Goal: Contribute content: Contribute content

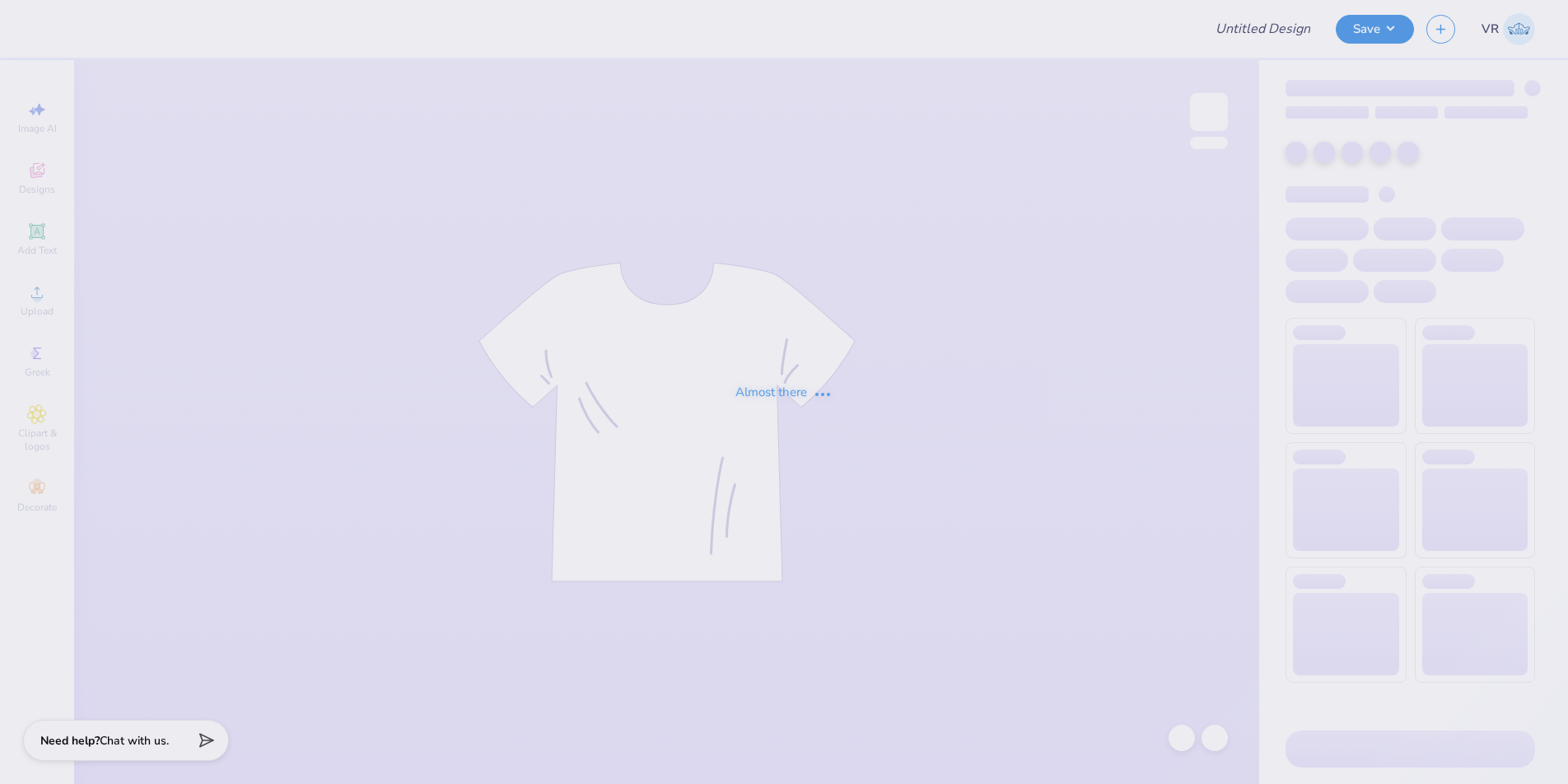
type input "bid day 1"
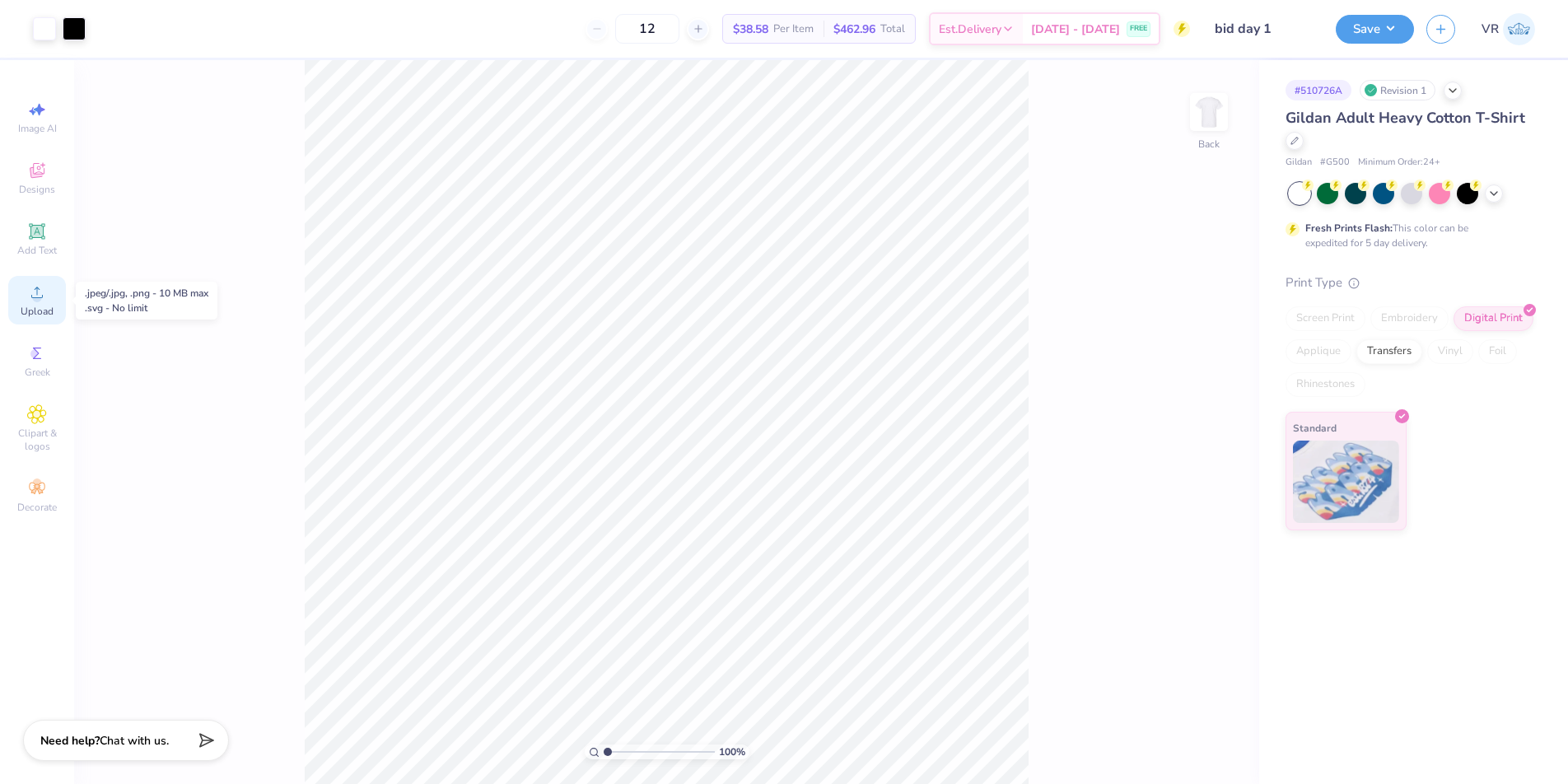
click at [48, 307] on span "Upload" at bounding box center [37, 312] width 33 height 13
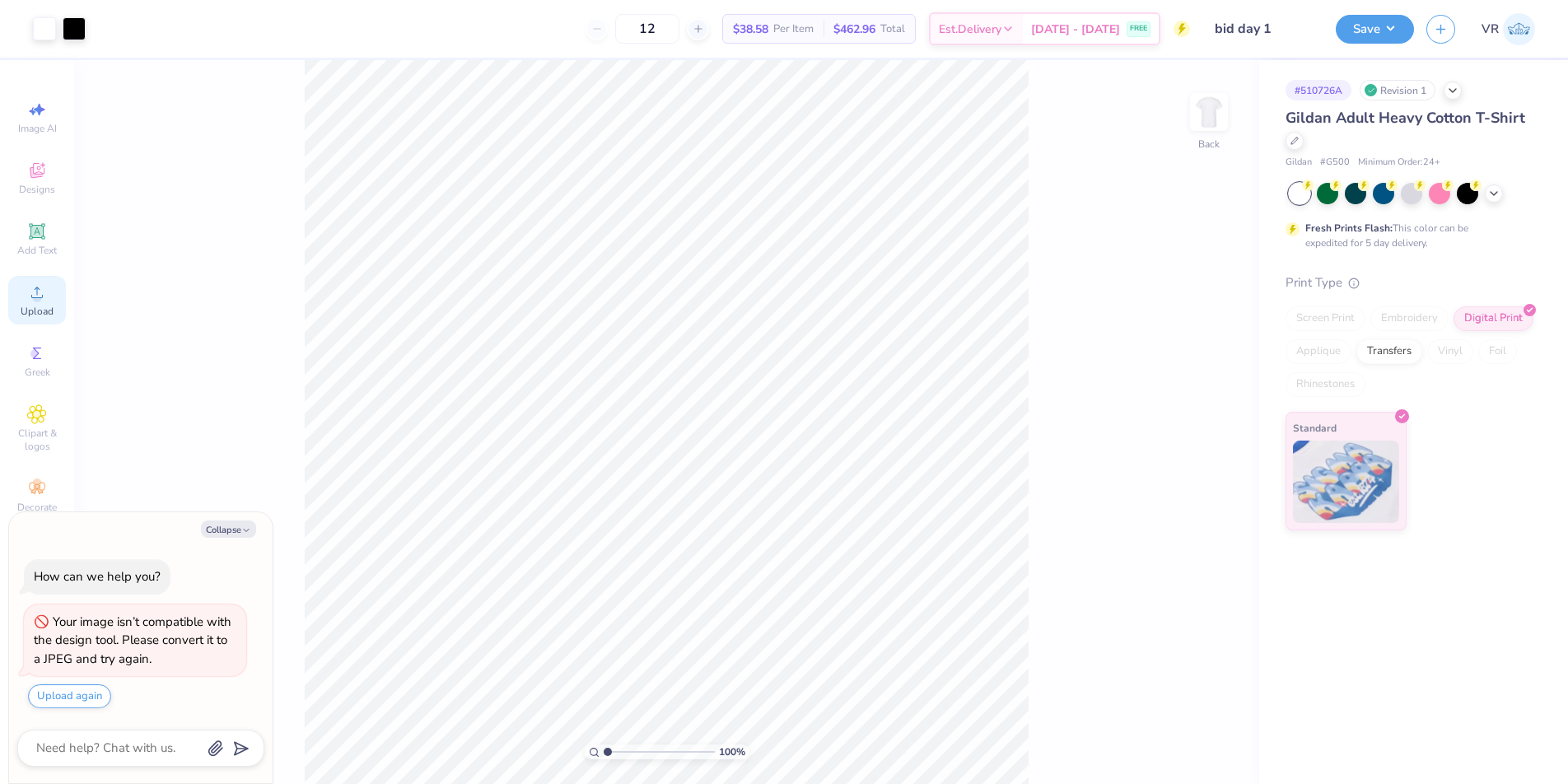
click at [43, 298] on icon at bounding box center [37, 293] width 20 height 20
click at [63, 312] on div "Upload" at bounding box center [37, 300] width 58 height 49
type textarea "x"
type input "13.29"
type input "12.82"
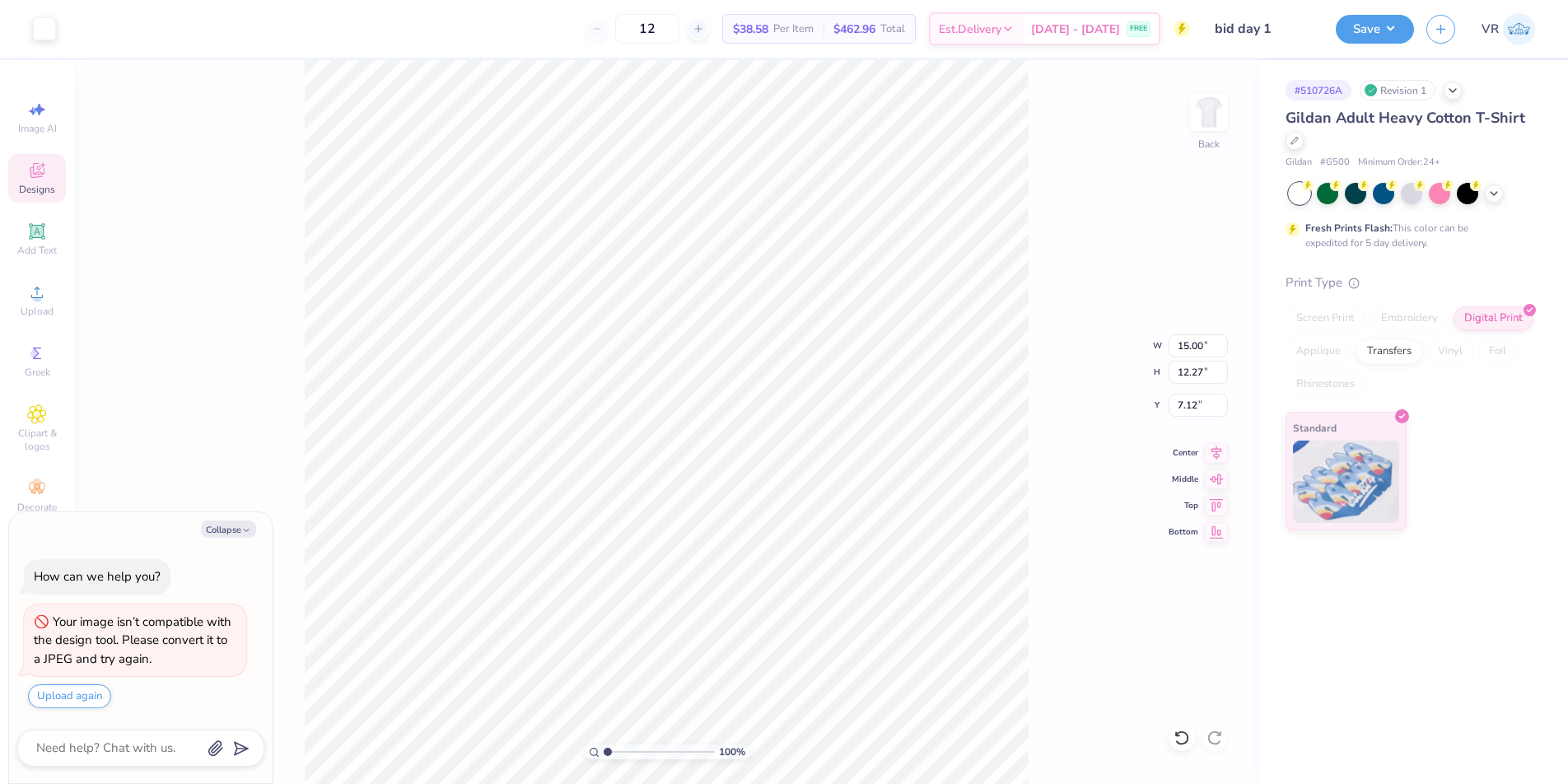
type input "4.97"
type textarea "x"
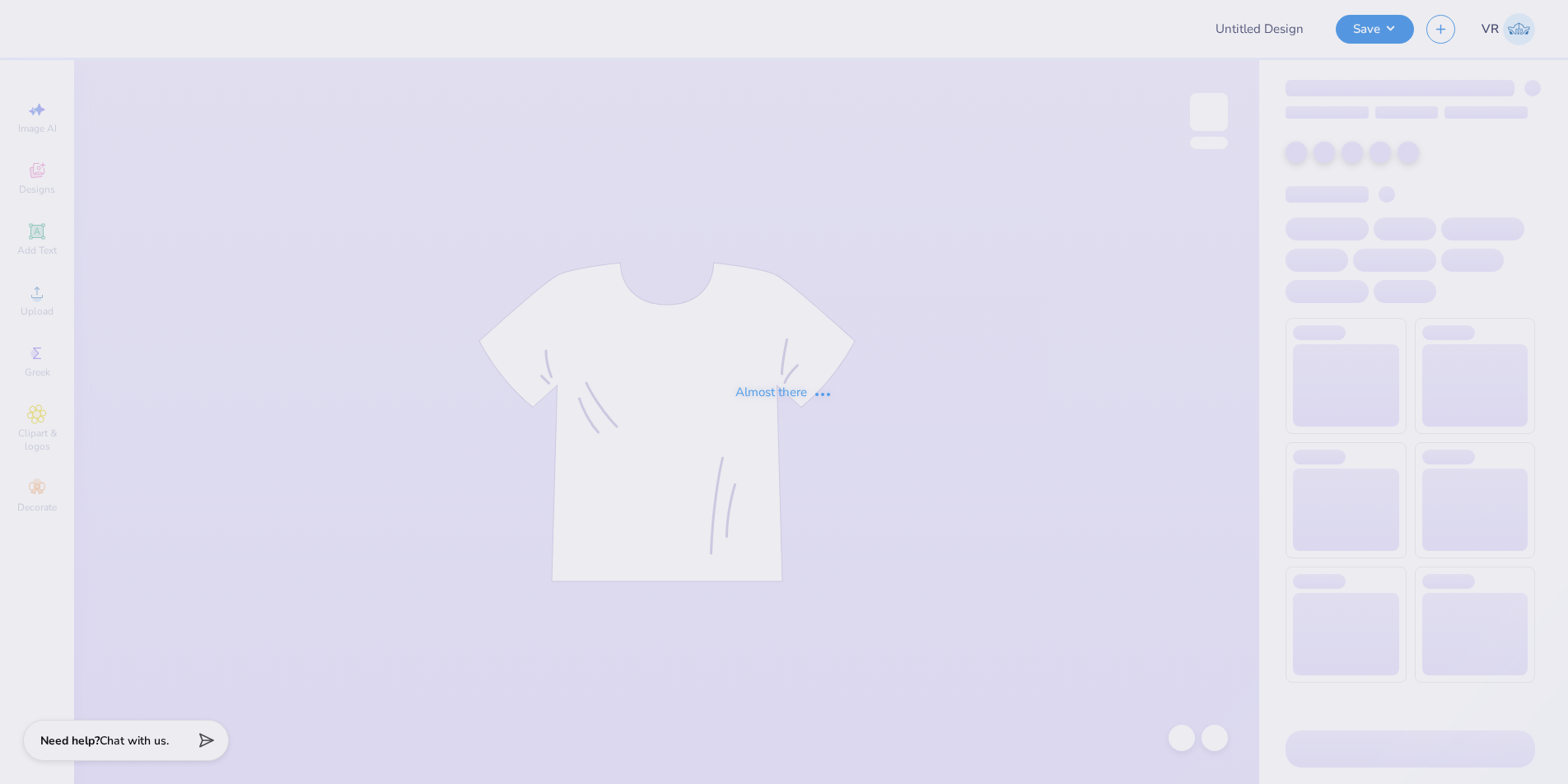
type input "bid day 1"
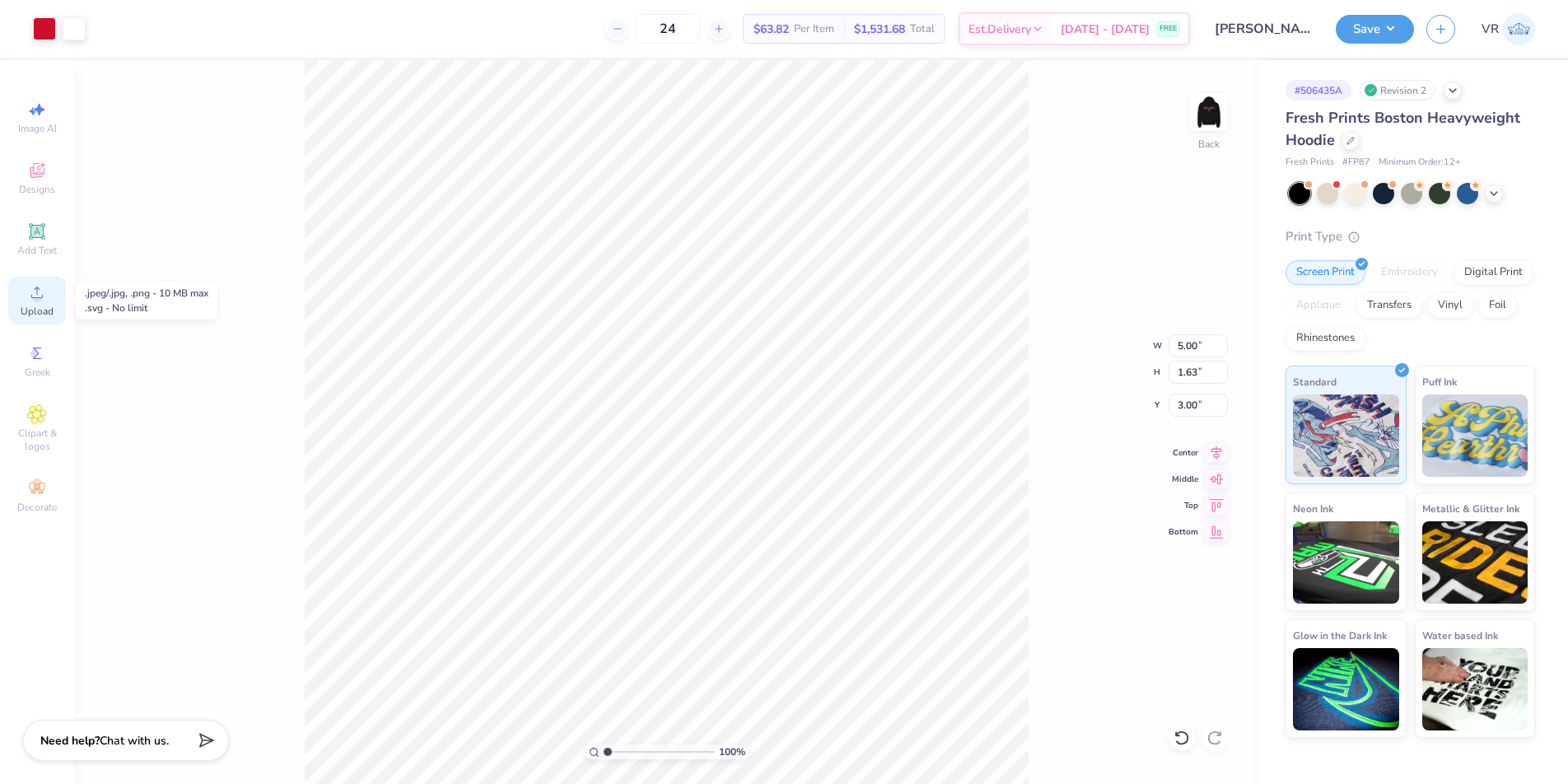
click at [37, 296] on circle at bounding box center [36, 298] width 9 height 9
click at [28, 291] on icon at bounding box center [37, 293] width 20 height 20
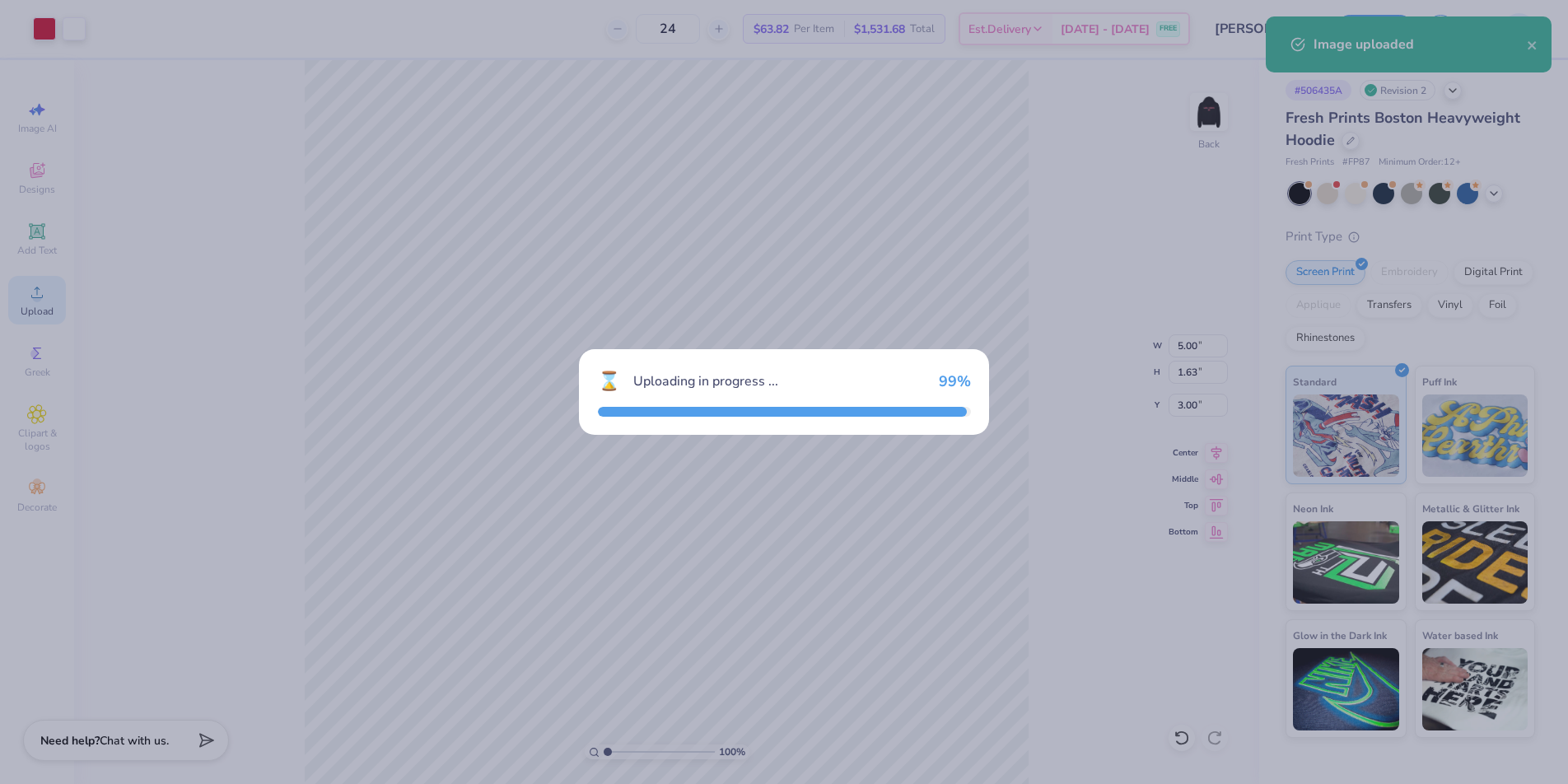
type input "15.00"
type input "4.62"
type input "4.44"
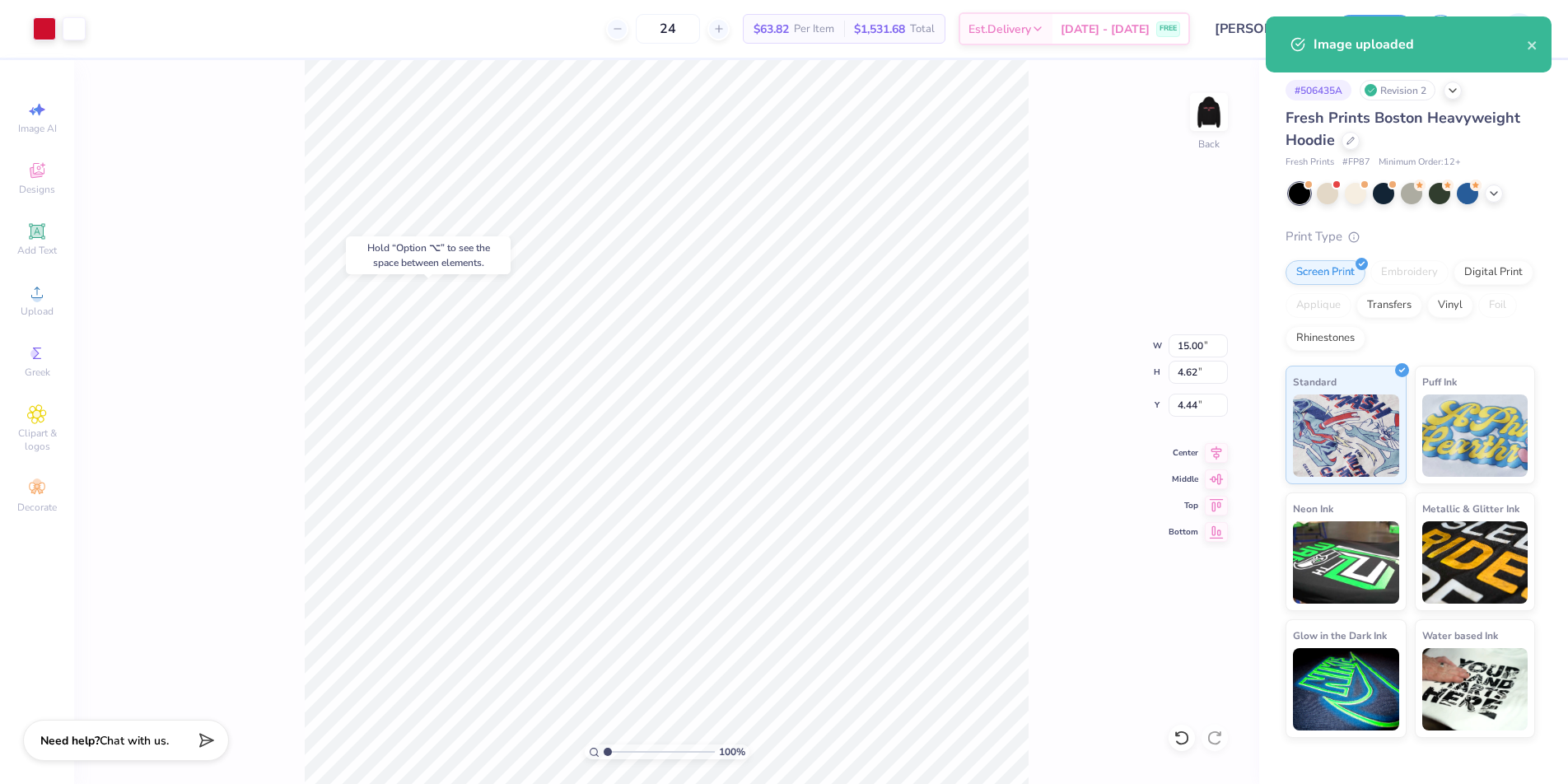
type input "5.00"
type input "1.63"
type input "3.00"
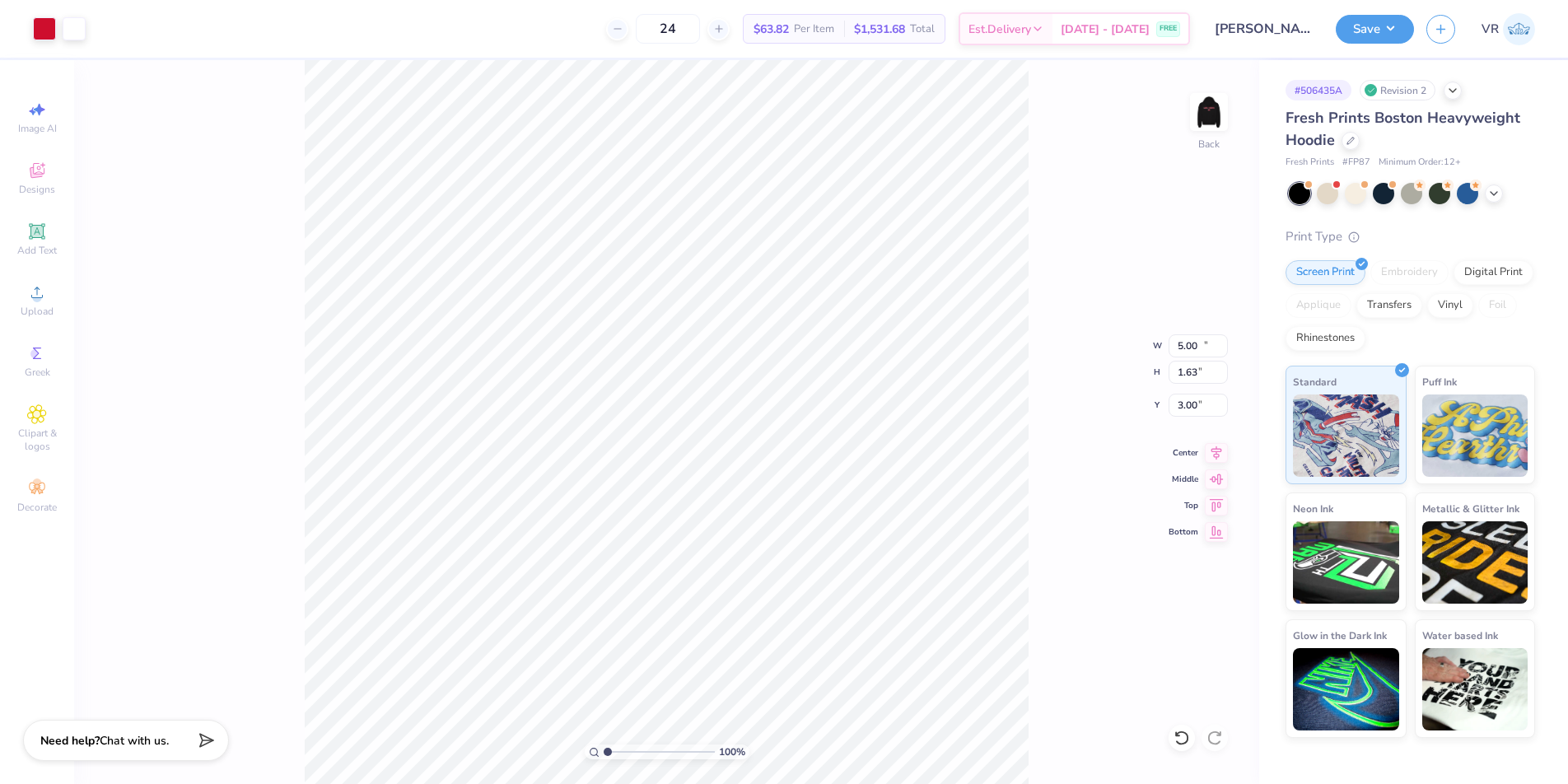
type input "15.00"
type input "4.62"
type input "4.44"
click at [1185, 342] on input "15.00" at bounding box center [1199, 346] width 60 height 23
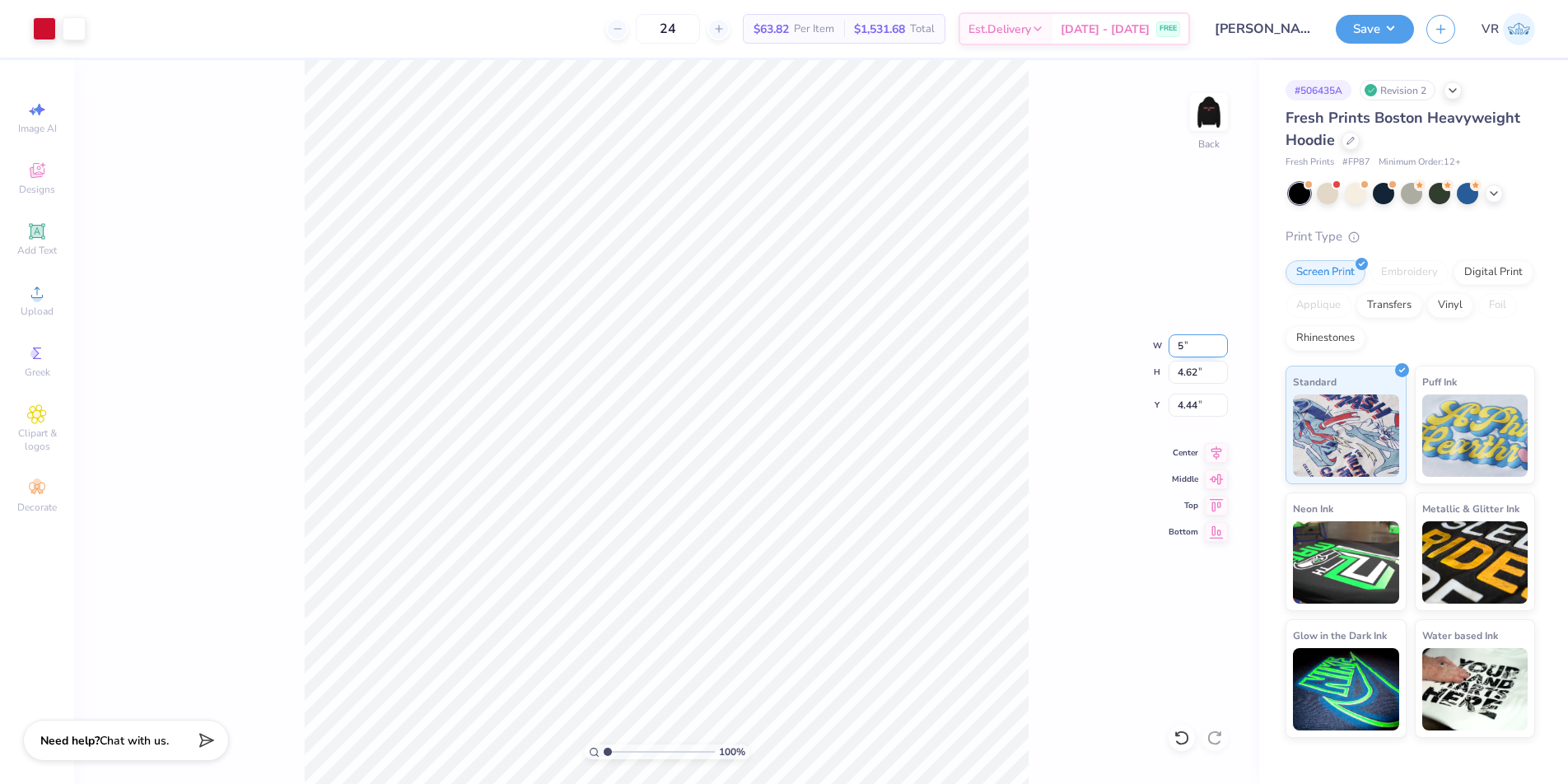
type input "5.00"
type input "1.54"
type input "5.98"
type input "1.63"
type input "3.00"
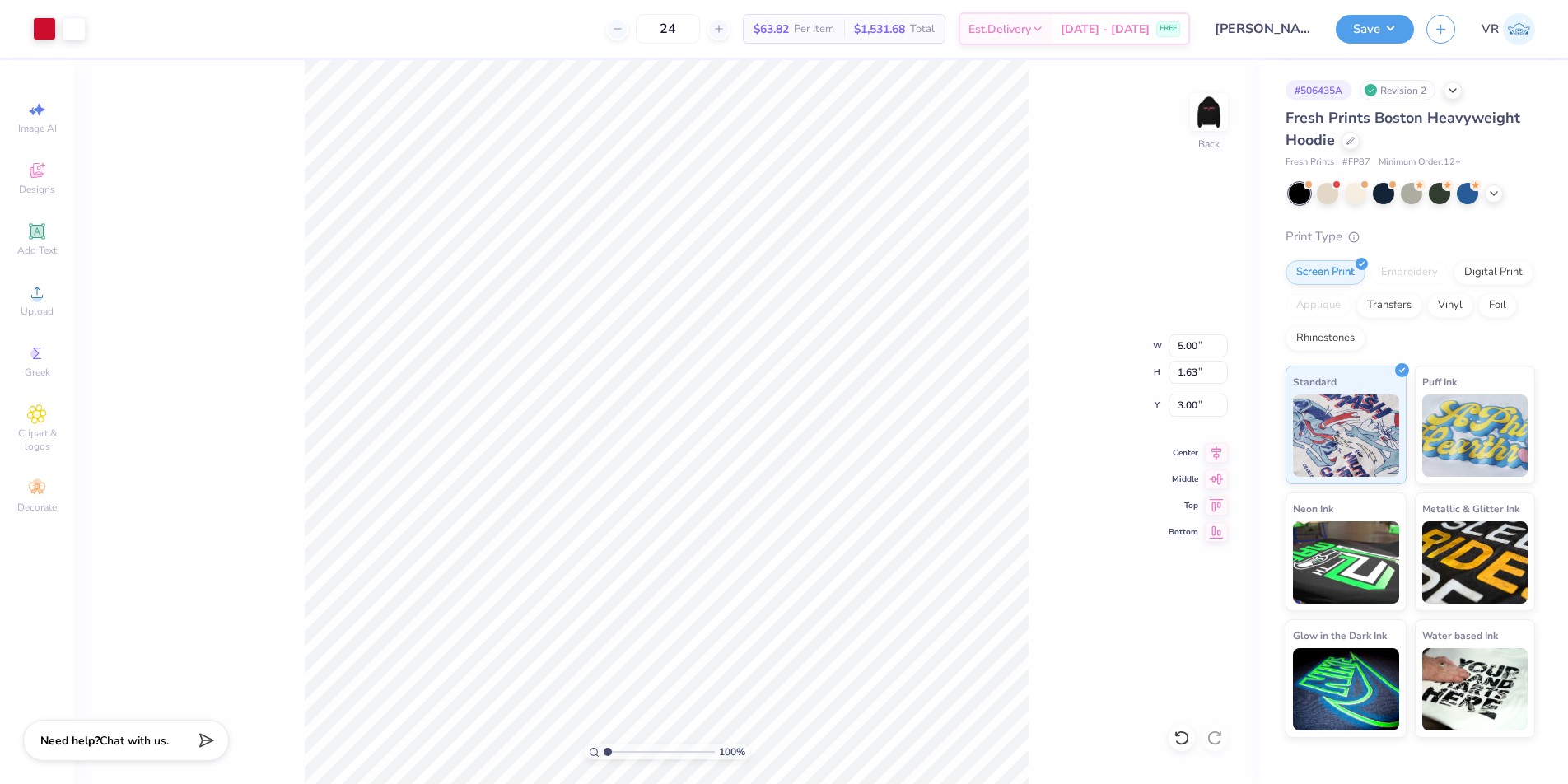
type input "1.54"
click at [1192, 404] on input "5.98" at bounding box center [1199, 405] width 60 height 23
type input "3"
type input "1.63"
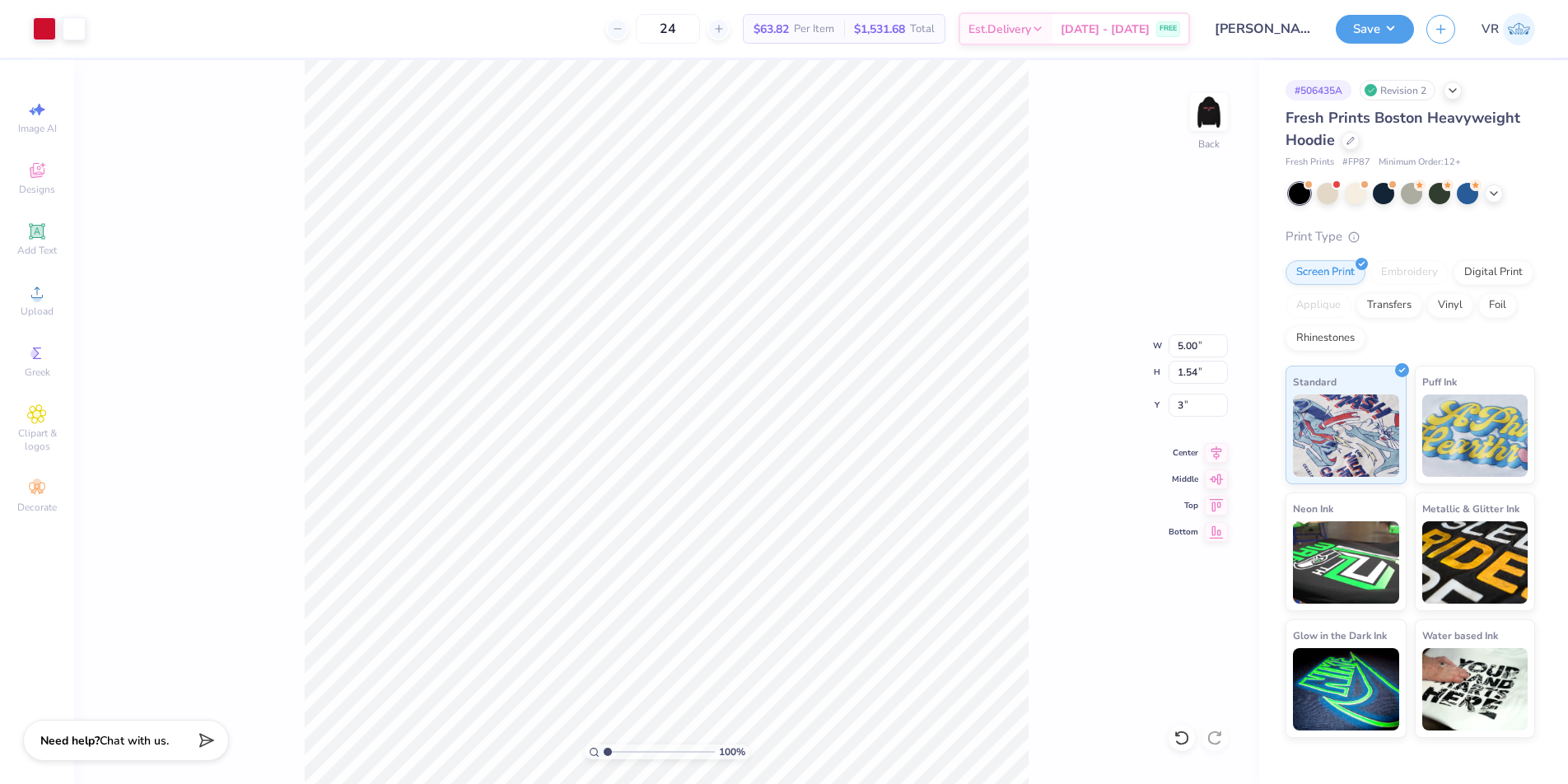
type input "3.00"
click at [1186, 391] on div "100 % Back W 5.00 5.00 " H 1.54 1.54 " Y 5.98 5.98 " Center Middle Top Bottom" at bounding box center [667, 422] width 1186 height 724
click at [1187, 391] on div "100 % Back W 5.00 H 1.54 Y 5.98 Center Middle Top Bottom" at bounding box center [667, 422] width 1186 height 724
click at [1187, 402] on input "5.98" at bounding box center [1199, 405] width 60 height 23
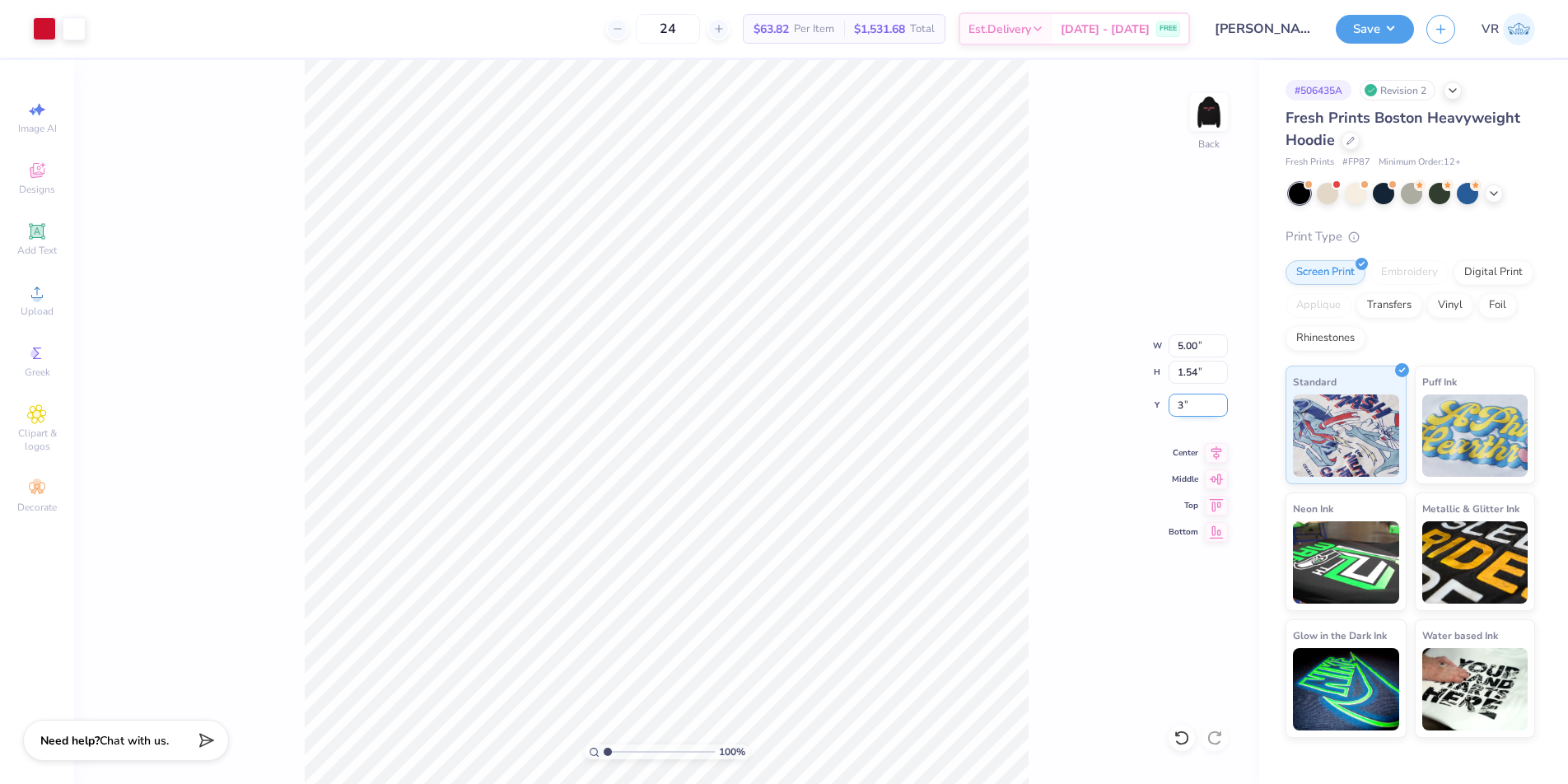
type input "3.00"
click at [1198, 109] on img at bounding box center [1209, 111] width 66 height 65
click at [44, 297] on icon at bounding box center [37, 293] width 20 height 20
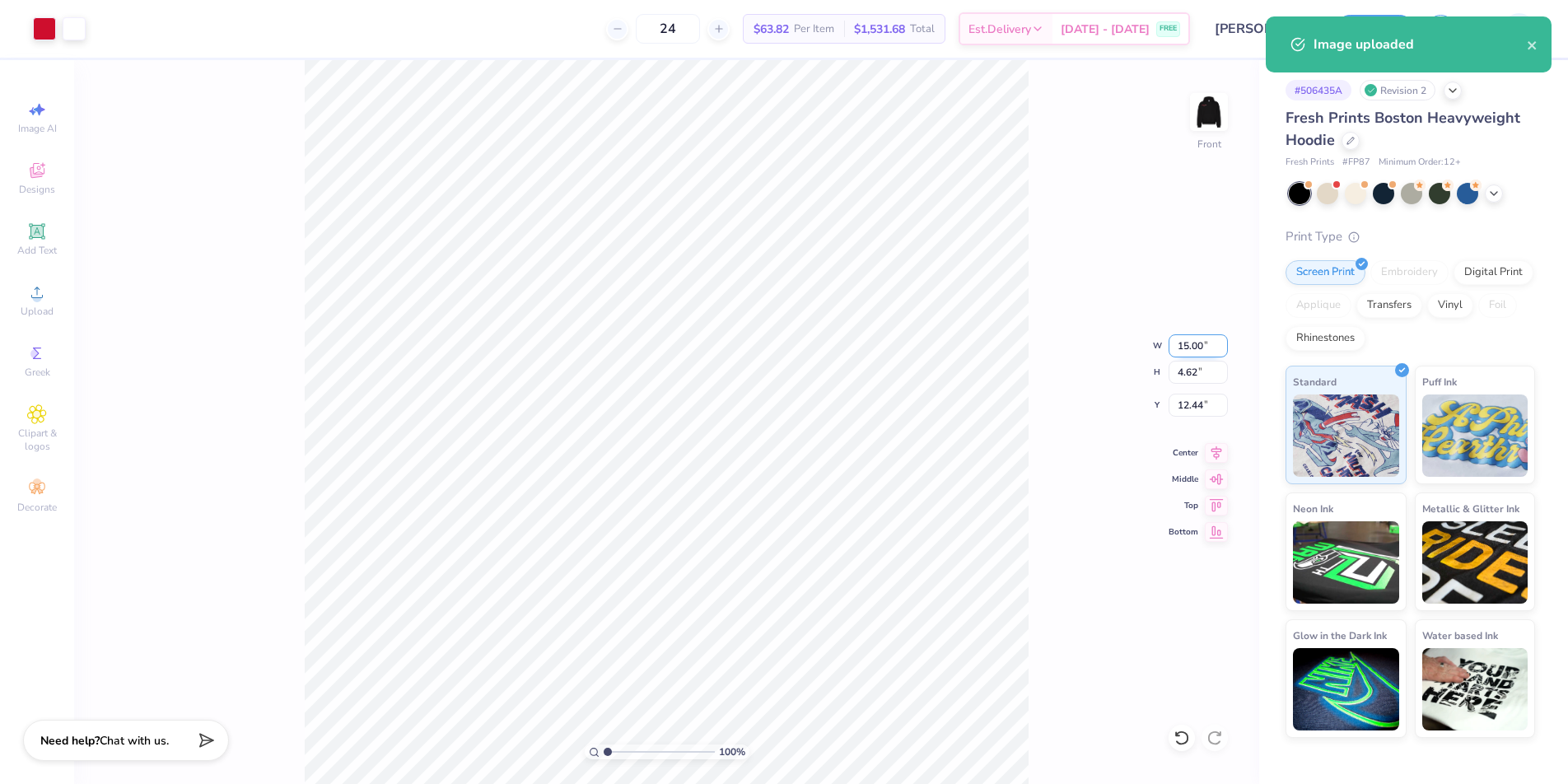
click at [1186, 343] on input "15.00" at bounding box center [1199, 346] width 60 height 23
type input "12.50"
type input "3.85"
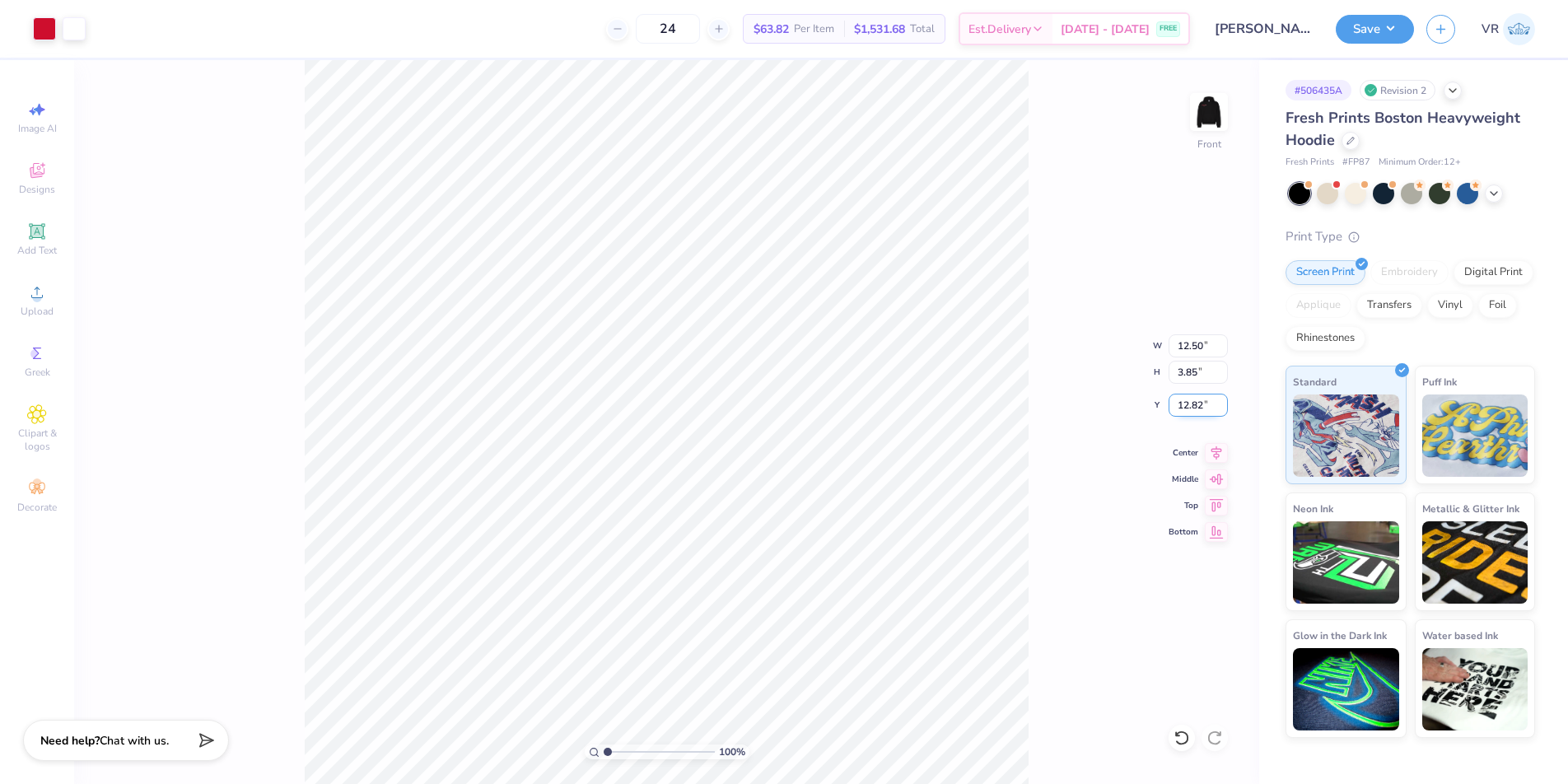
click at [1184, 410] on input "12.82" at bounding box center [1199, 405] width 60 height 23
type input "6.00"
click at [1214, 113] on img at bounding box center [1209, 111] width 66 height 65
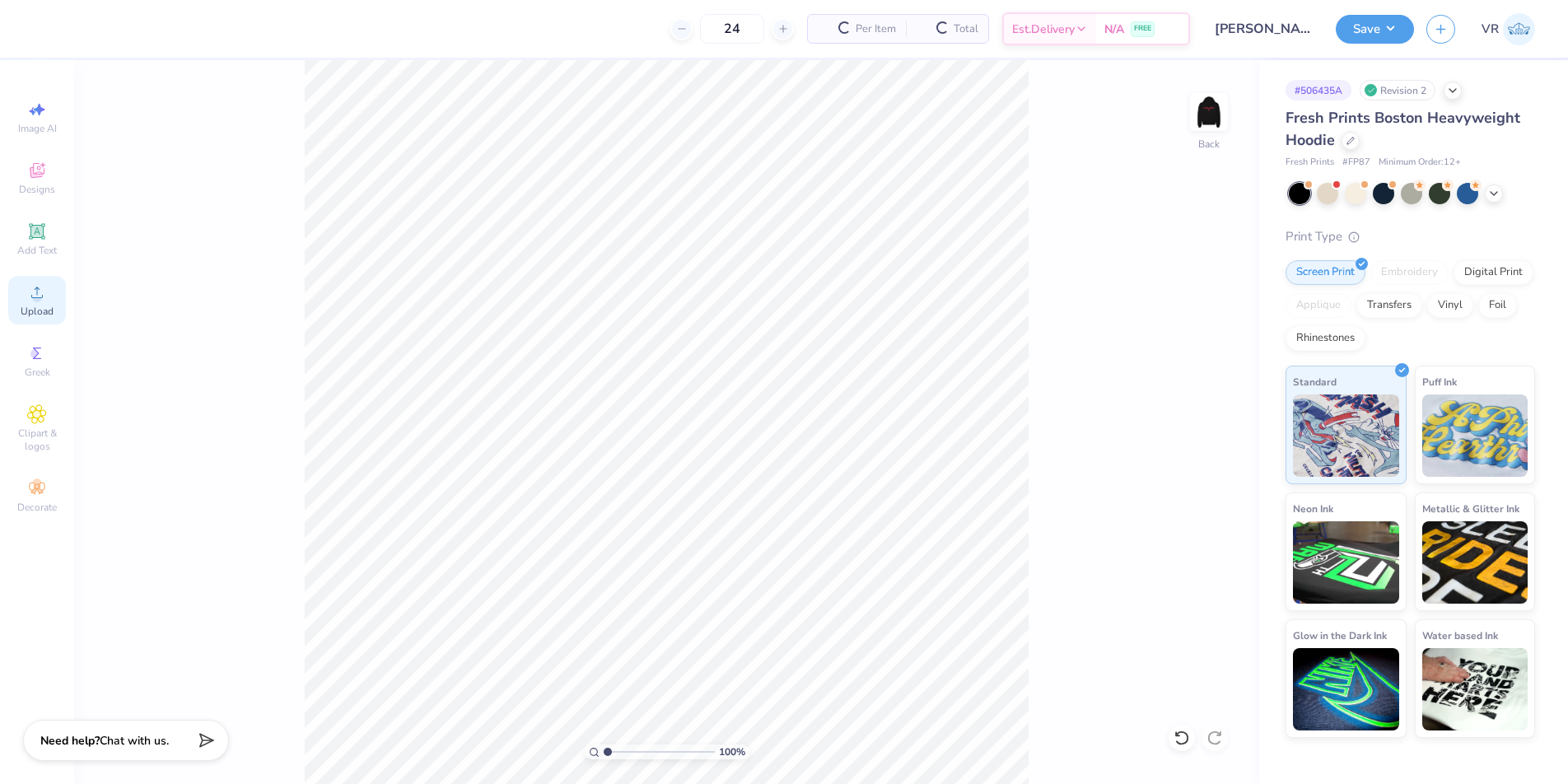
click at [38, 312] on span "Upload" at bounding box center [37, 312] width 33 height 13
click at [42, 305] on span "Upload" at bounding box center [37, 312] width 33 height 13
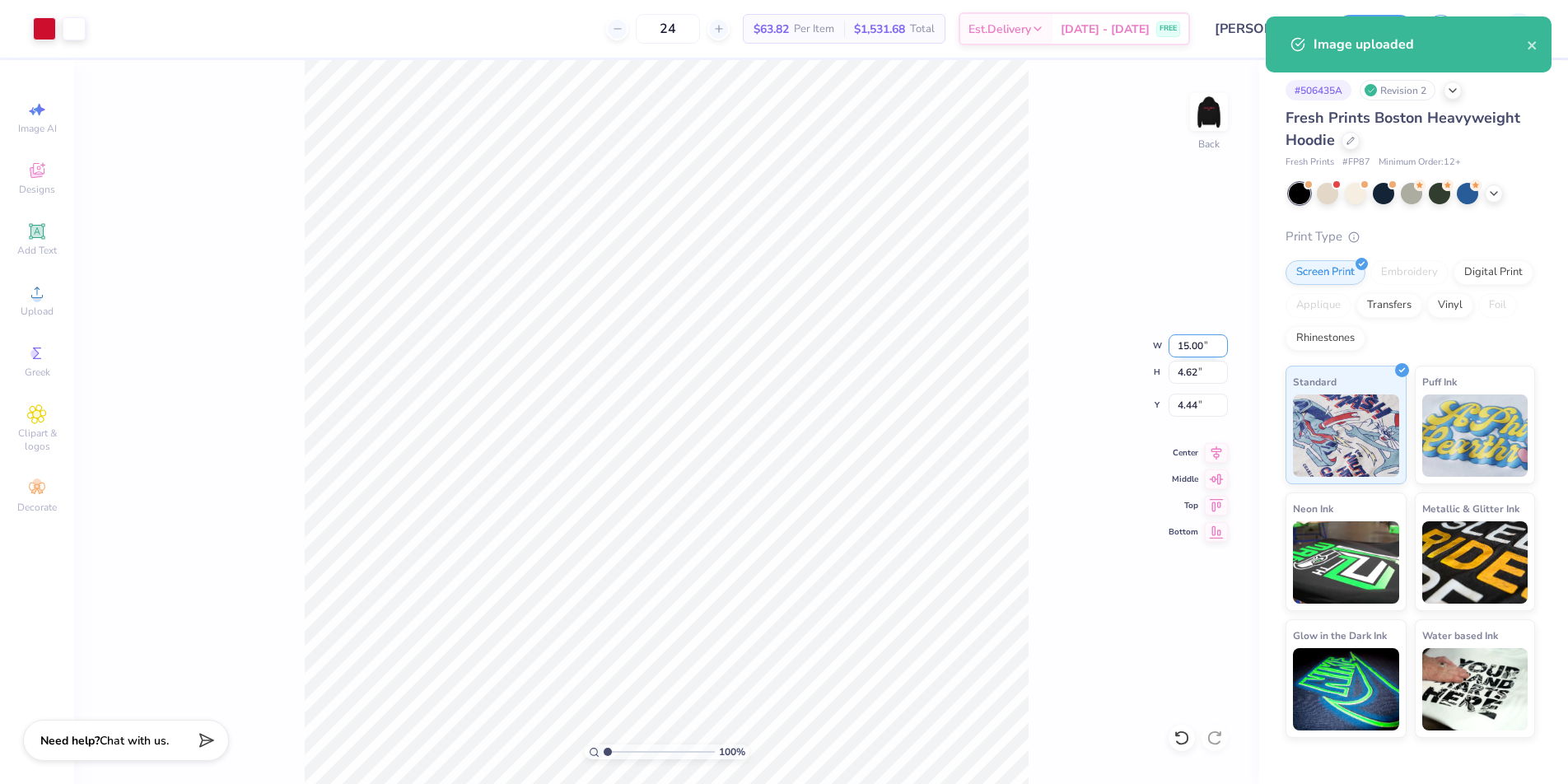
click at [1190, 351] on input "15.00" at bounding box center [1199, 346] width 60 height 23
type input "5.00"
type input "1.54"
click at [1191, 401] on input "5.98" at bounding box center [1199, 405] width 60 height 23
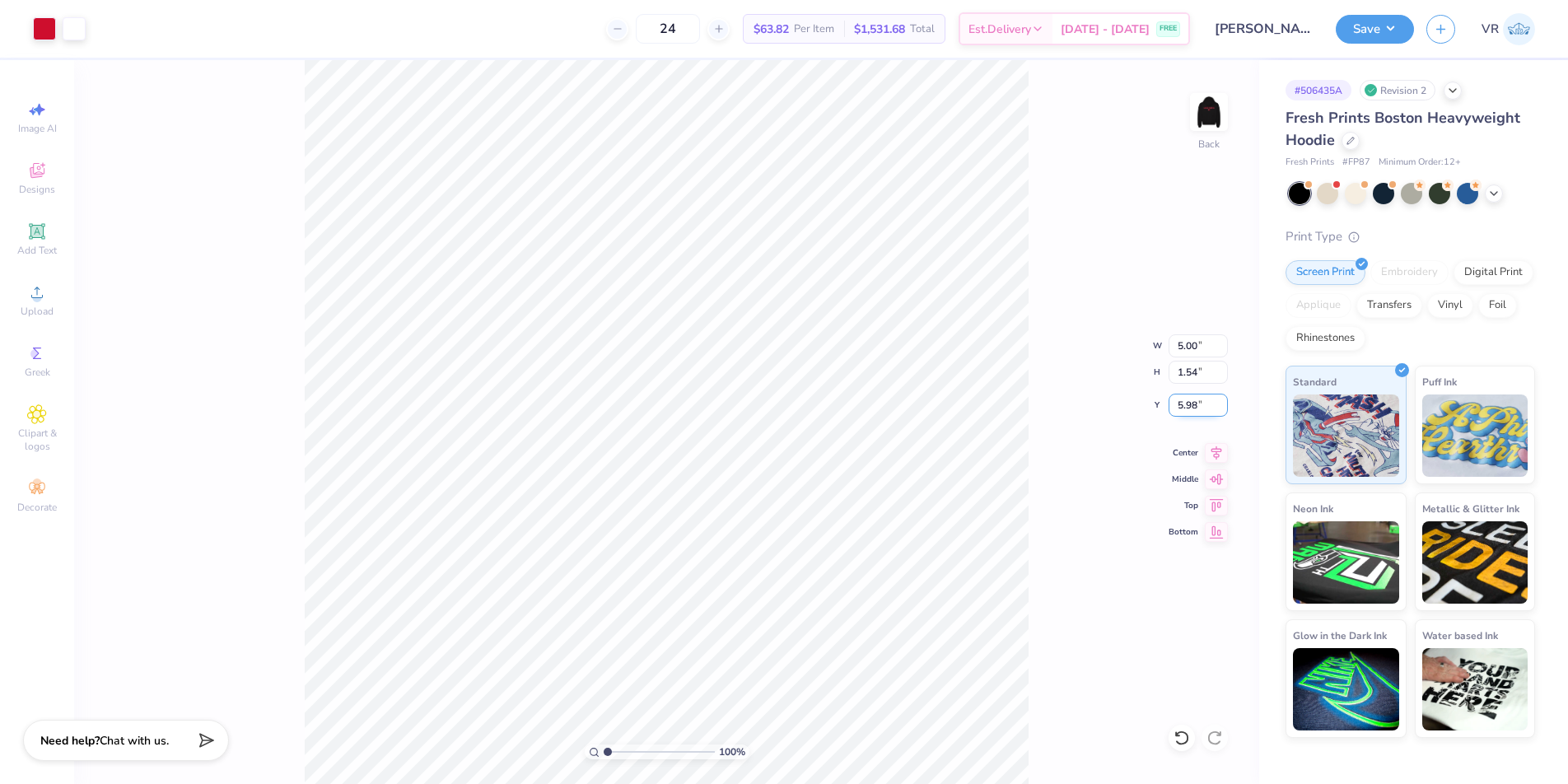
click at [1191, 401] on input "5.98" at bounding box center [1199, 405] width 60 height 23
type input "3.00"
click at [42, 288] on icon at bounding box center [37, 293] width 20 height 20
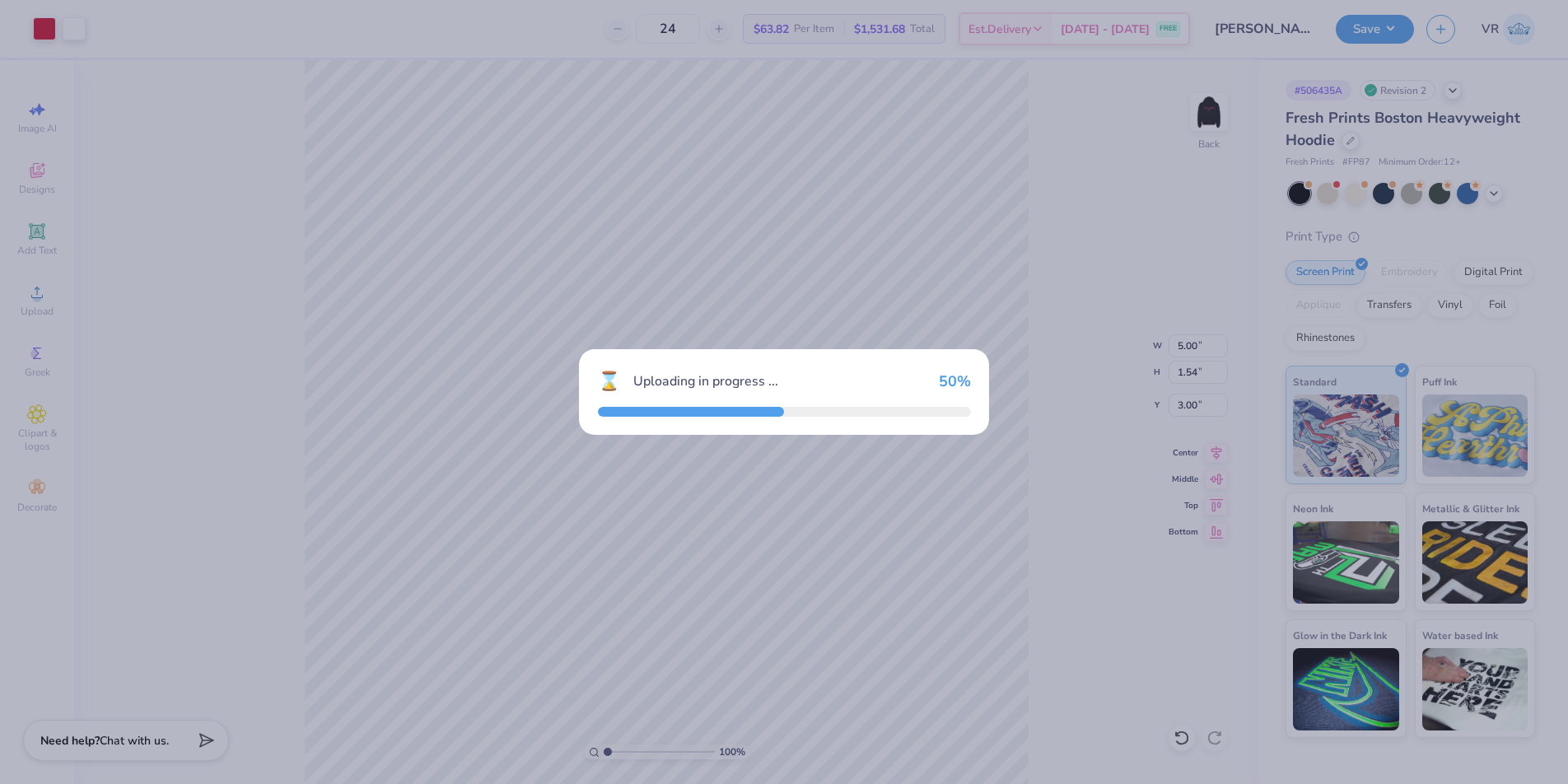
click at [673, 491] on div "⌛ Uploading in progress ... 50 %" at bounding box center [784, 392] width 1568 height 784
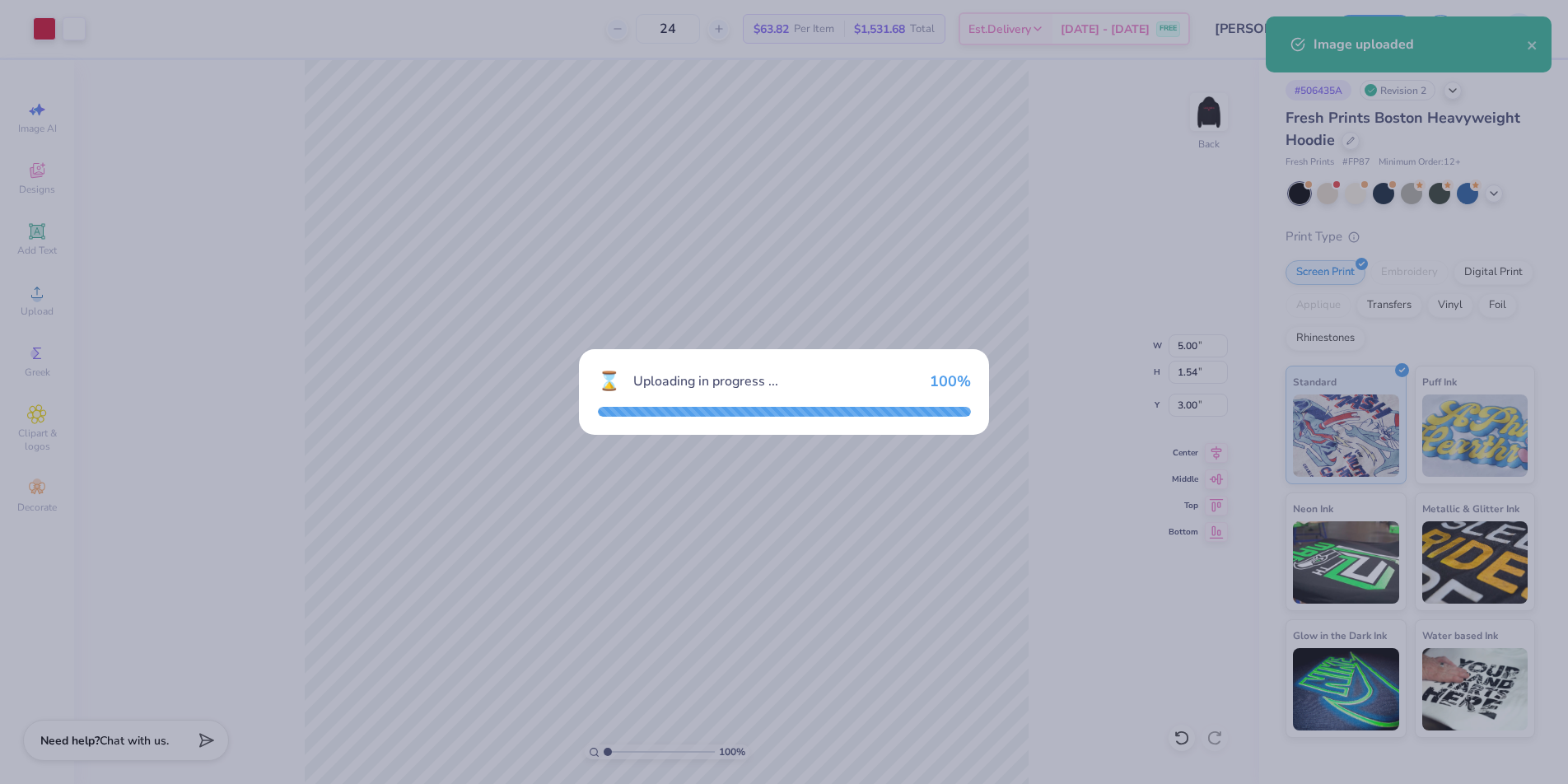
type input "14.18"
type input "12.42"
type input "0.54"
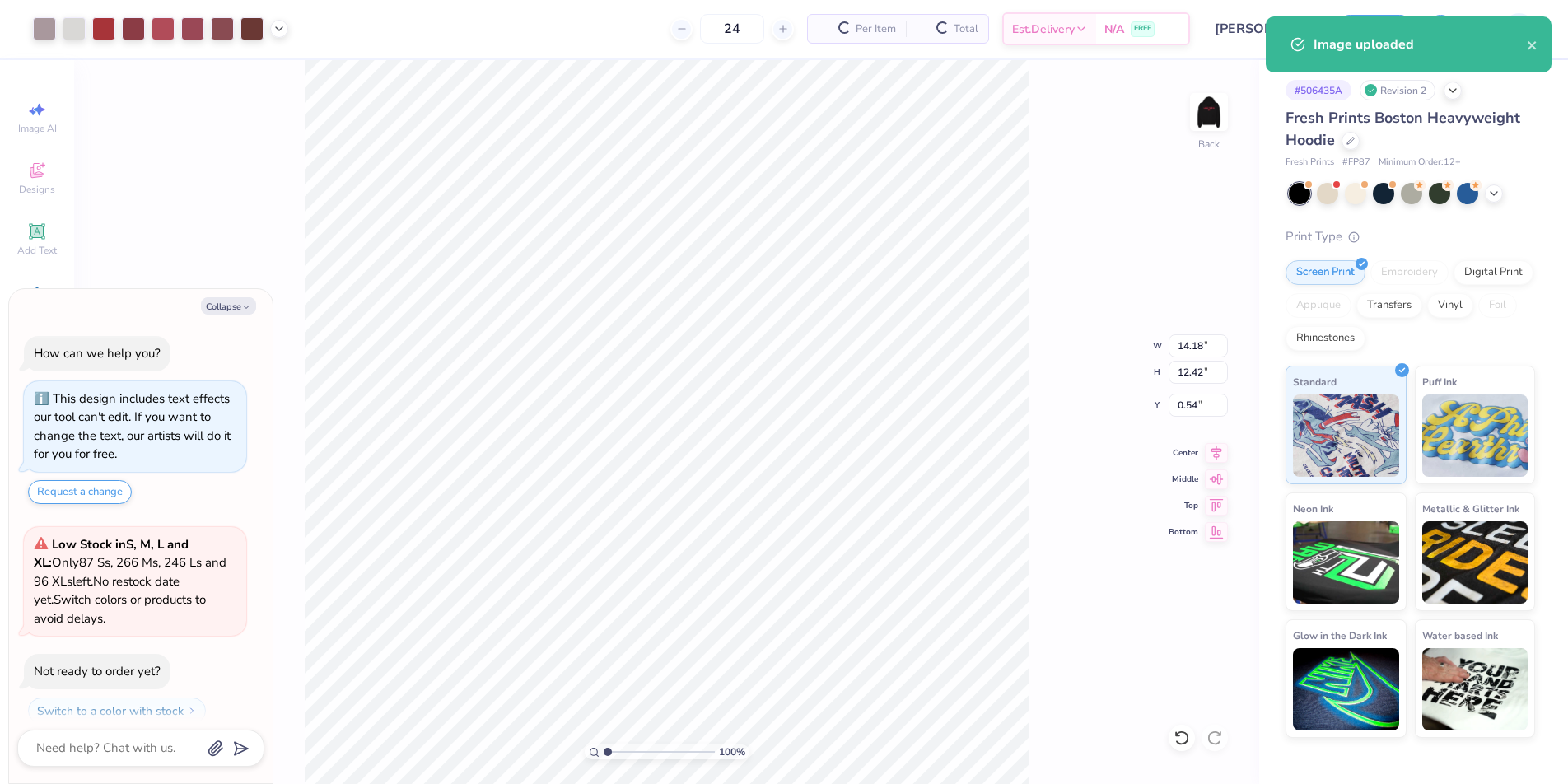
scroll to position [210, 0]
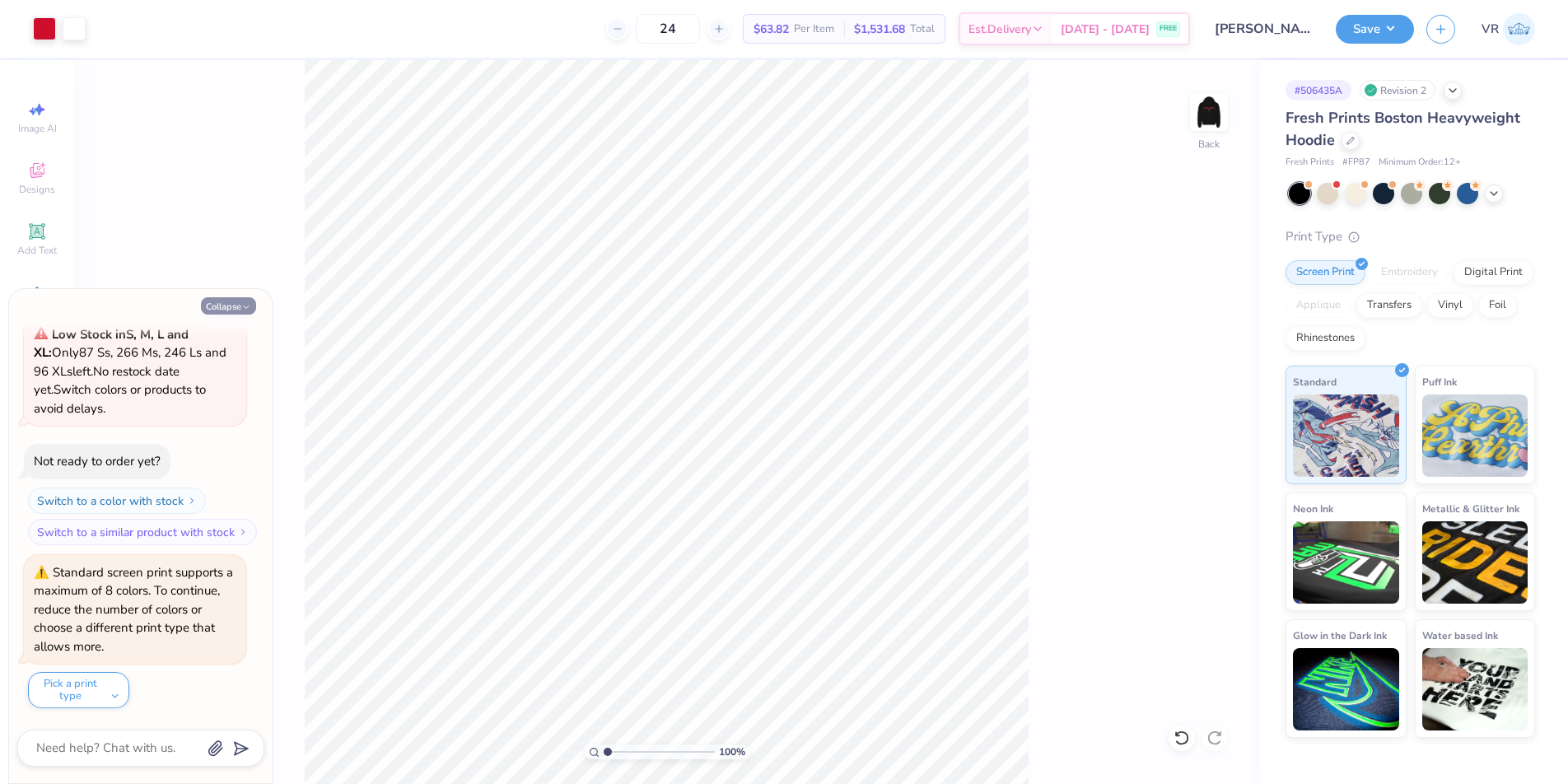
click at [234, 310] on button "Collapse" at bounding box center [228, 306] width 56 height 17
type textarea "x"
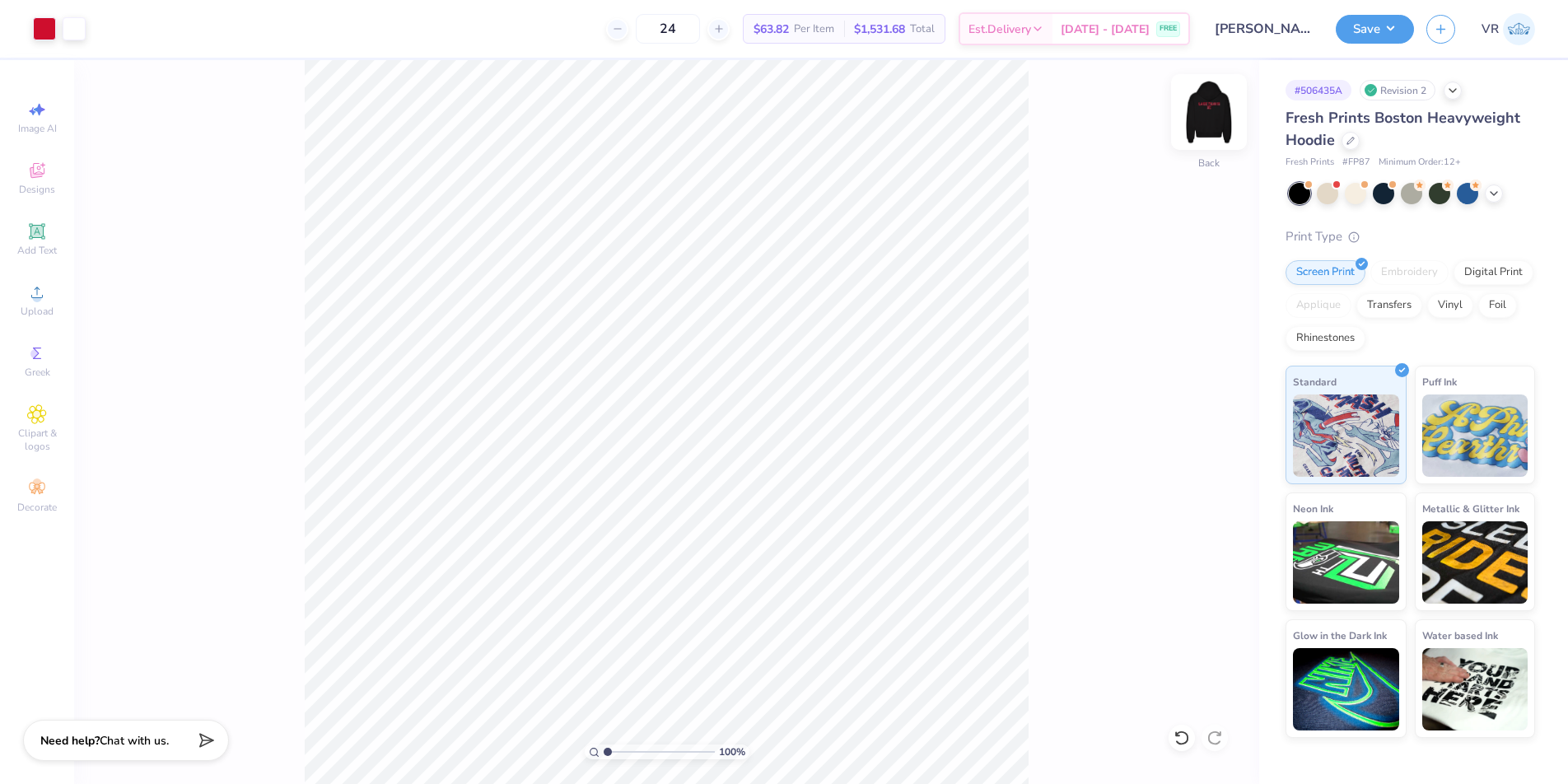
click at [1206, 125] on img at bounding box center [1209, 111] width 66 height 65
click at [40, 295] on circle at bounding box center [36, 298] width 9 height 9
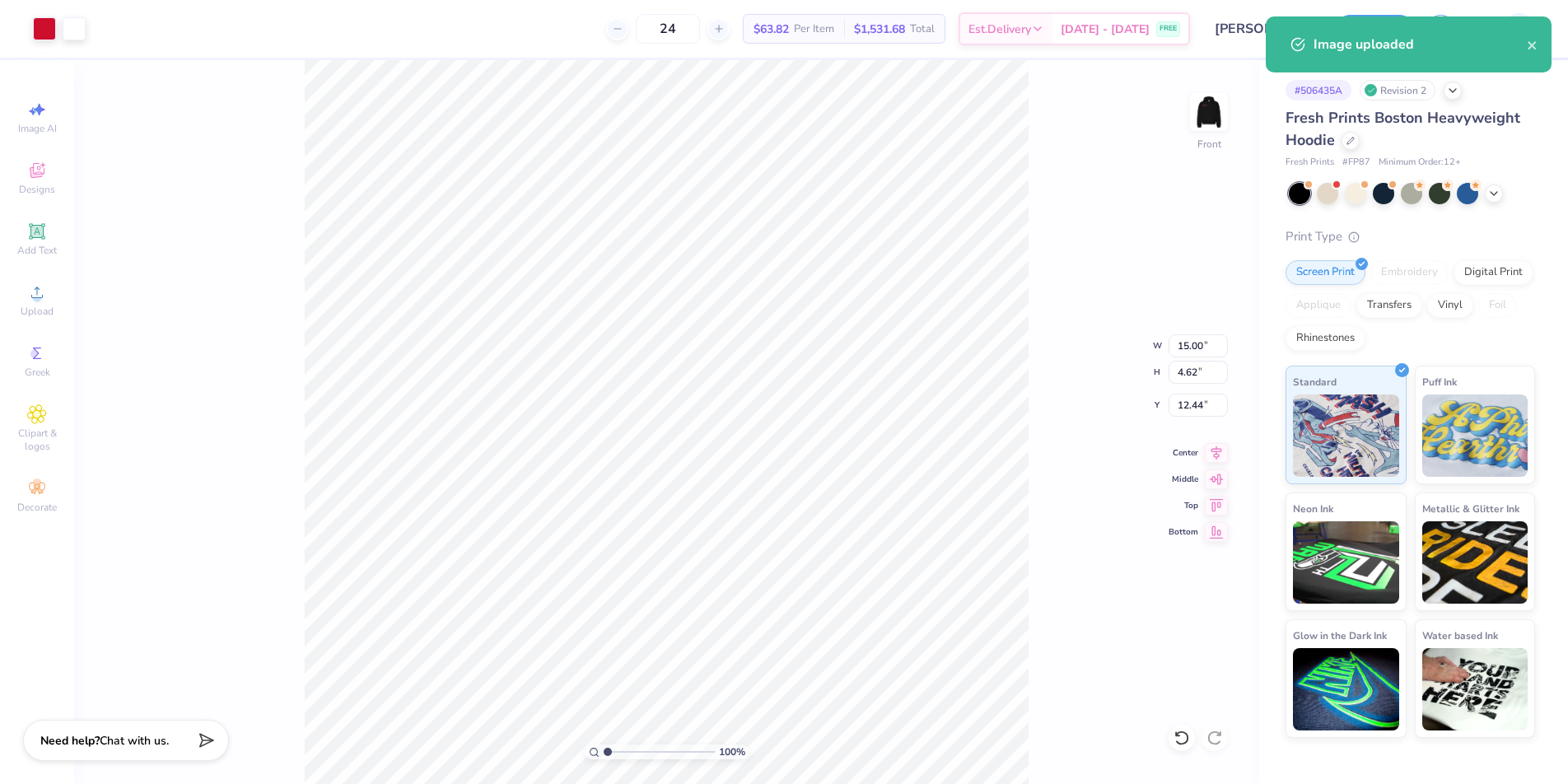
type input "12.50"
type input "3.85"
type input "6.00"
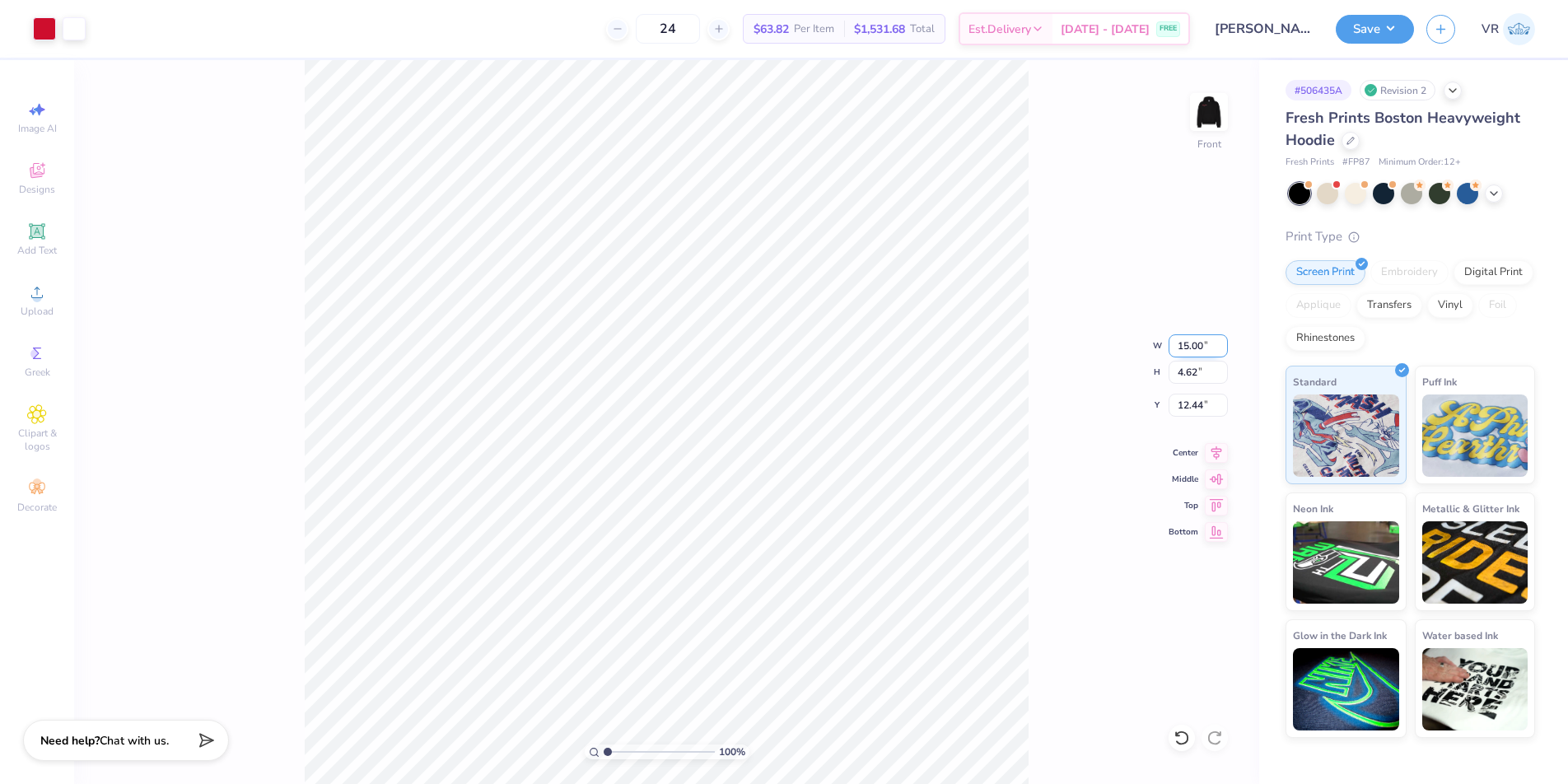
click at [1187, 338] on input "15.00" at bounding box center [1199, 346] width 60 height 23
click at [1187, 407] on input "12.44" at bounding box center [1199, 405] width 60 height 23
type input "12.50"
type input "3.85"
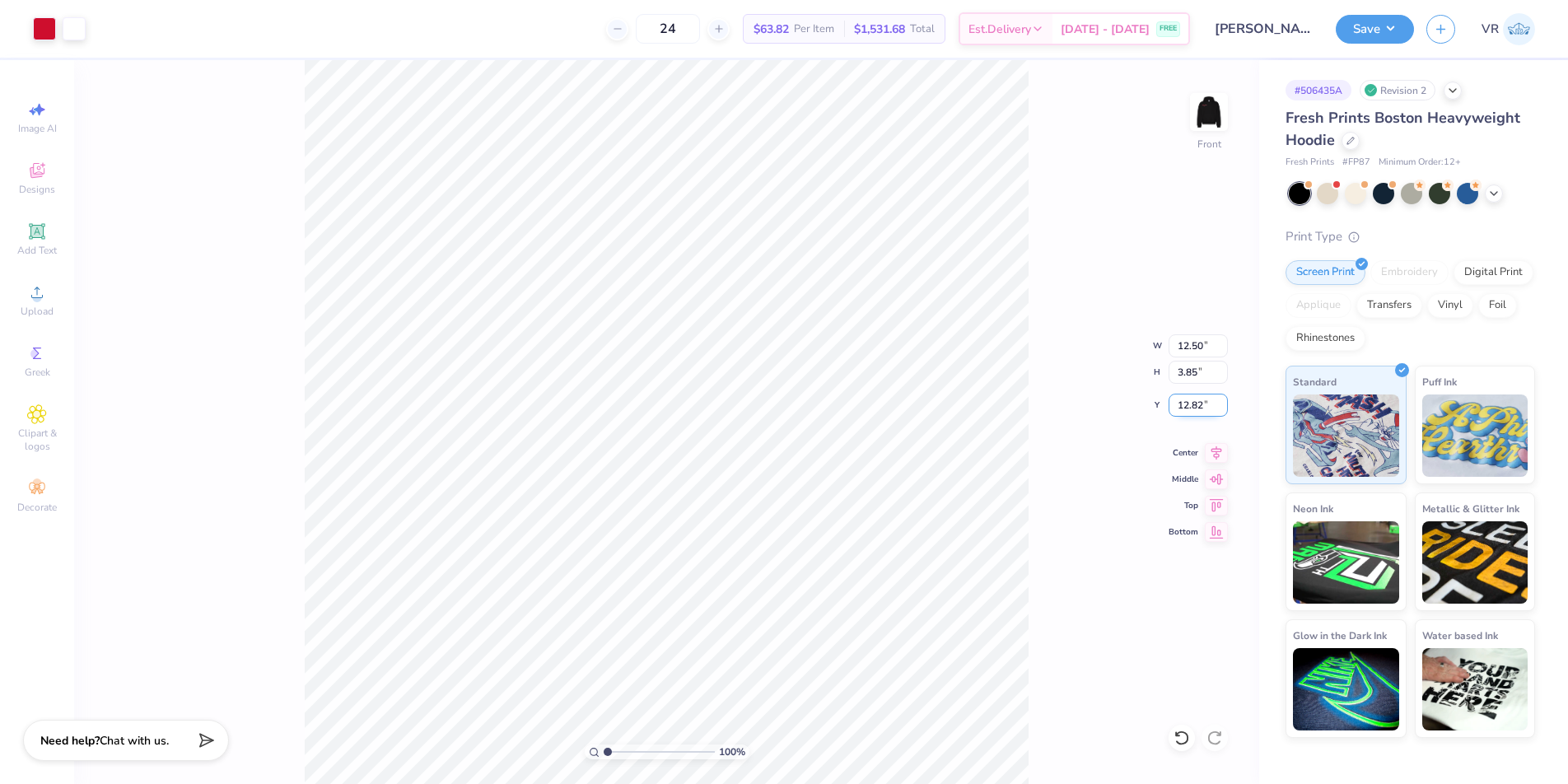
click at [1187, 407] on input "12.82" at bounding box center [1199, 405] width 60 height 23
click at [1178, 406] on input "12.83" at bounding box center [1199, 405] width 60 height 23
type input "6.00"
click at [1429, 25] on button "button" at bounding box center [1441, 27] width 29 height 29
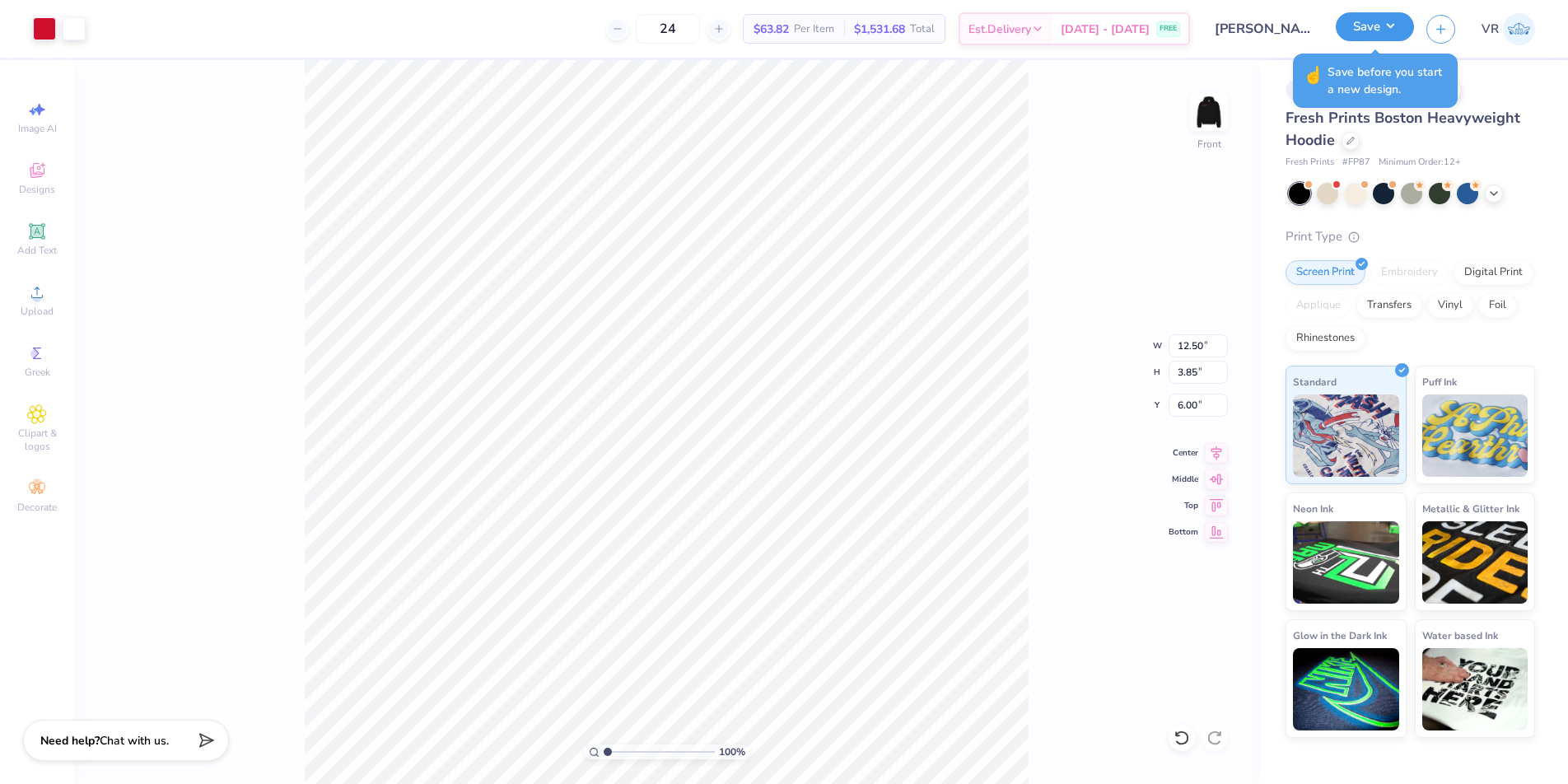
click at [1386, 27] on button "Save" at bounding box center [1375, 27] width 78 height 29
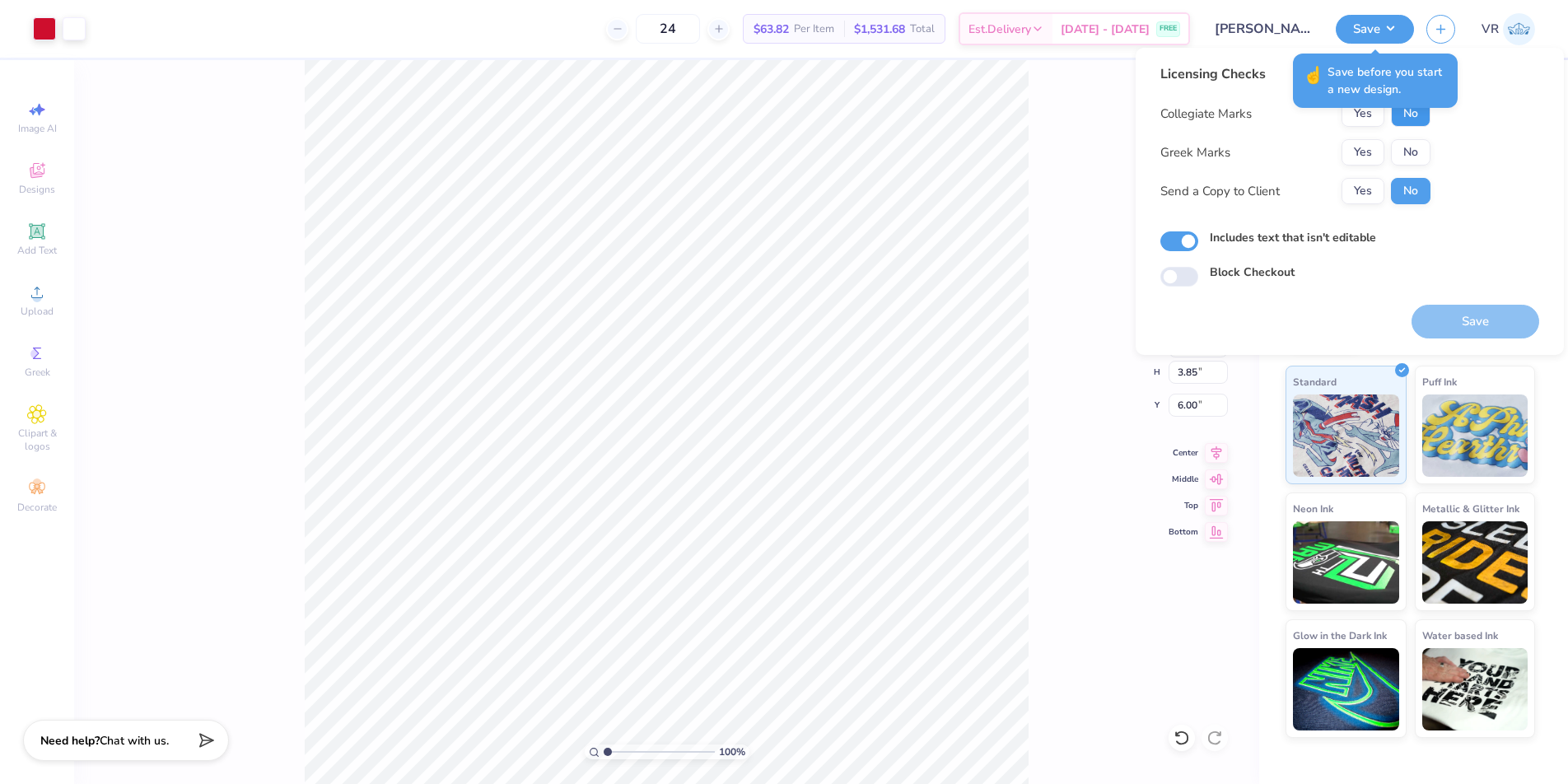
click at [1399, 115] on button "No" at bounding box center [1411, 114] width 40 height 27
click at [1410, 148] on button "No" at bounding box center [1411, 152] width 40 height 27
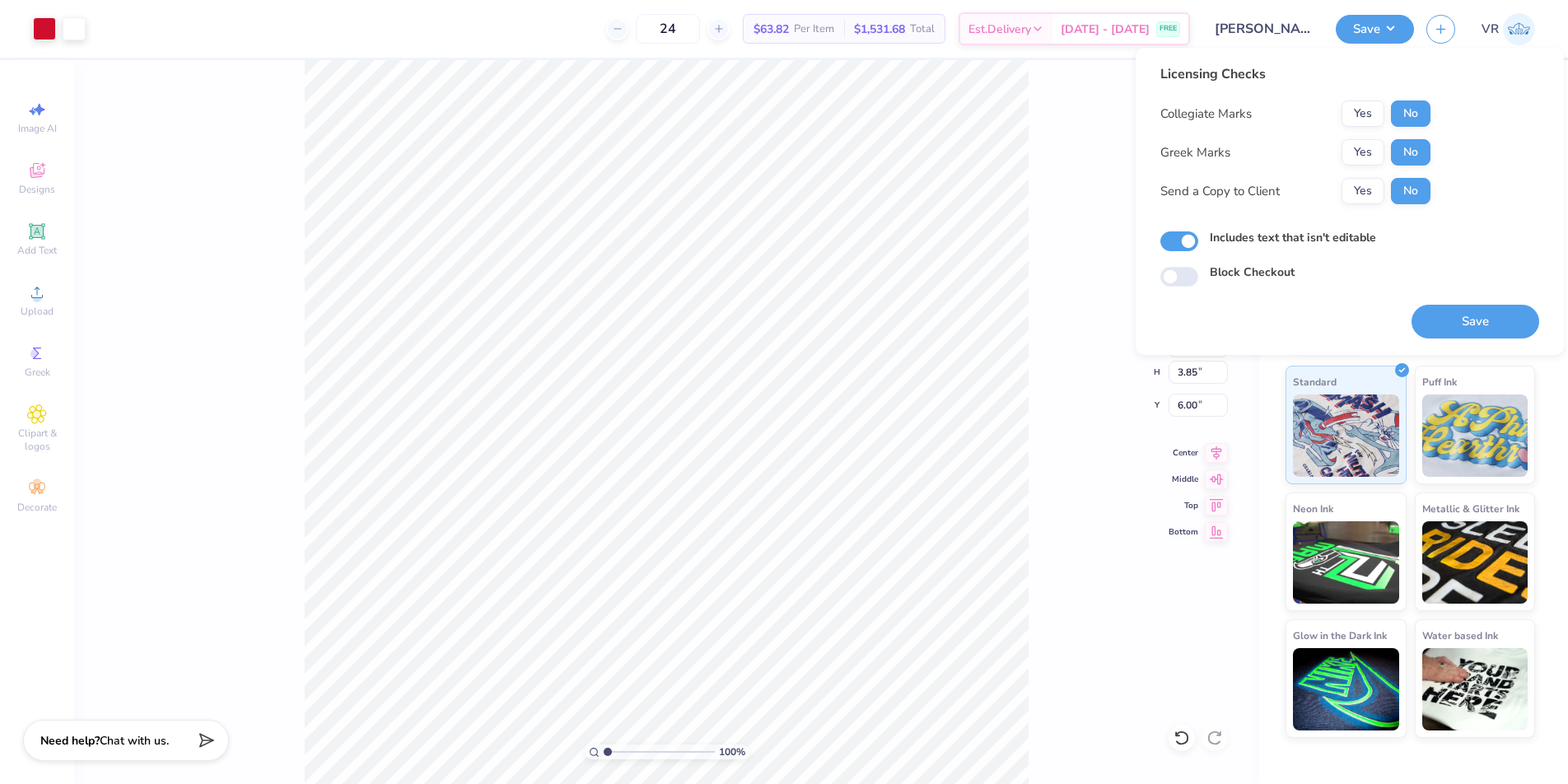
click at [1462, 317] on button "Save" at bounding box center [1476, 322] width 128 height 34
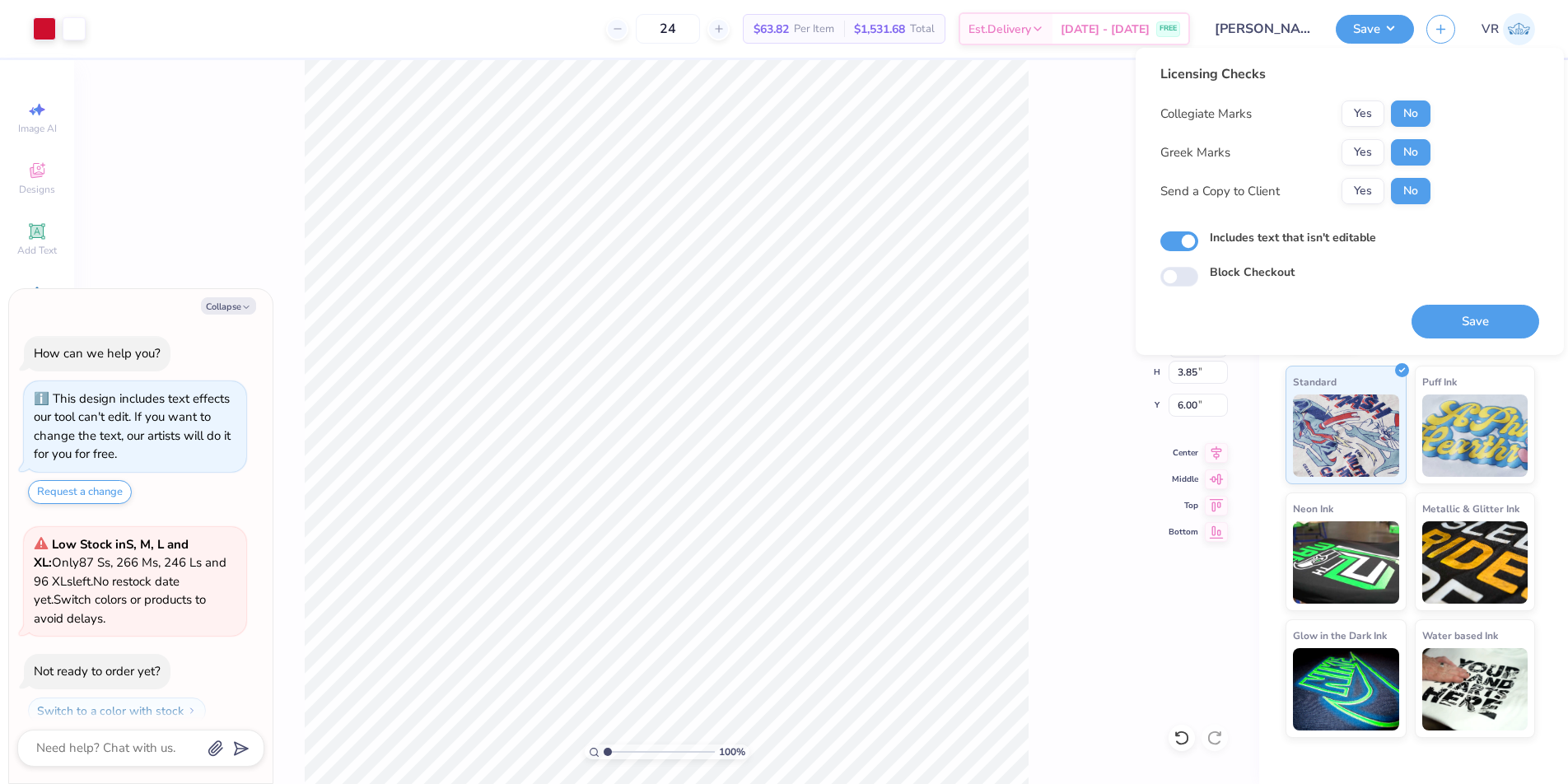
scroll to position [273, 0]
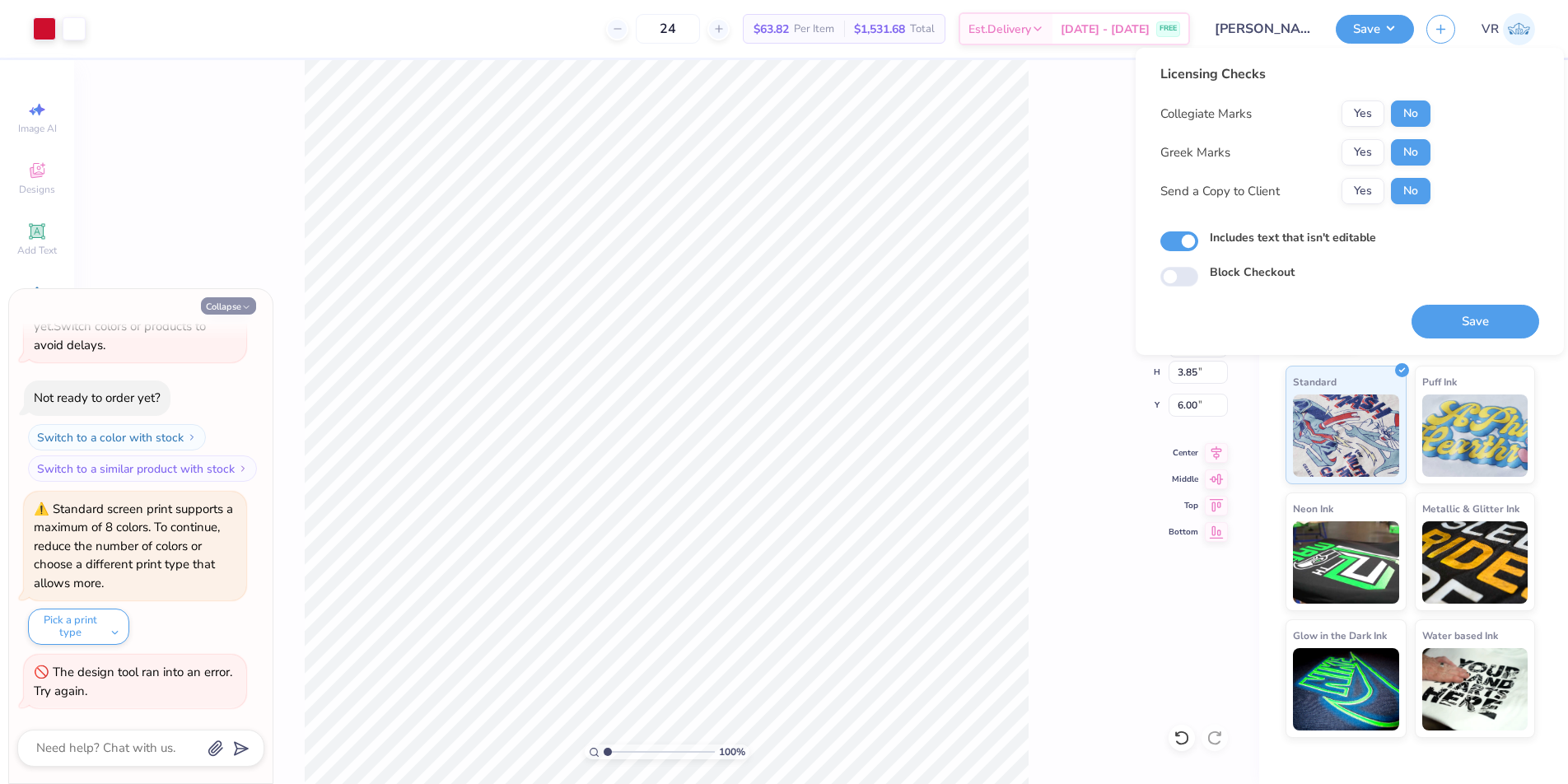
click at [241, 308] on icon "button" at bounding box center [246, 307] width 10 height 10
type textarea "x"
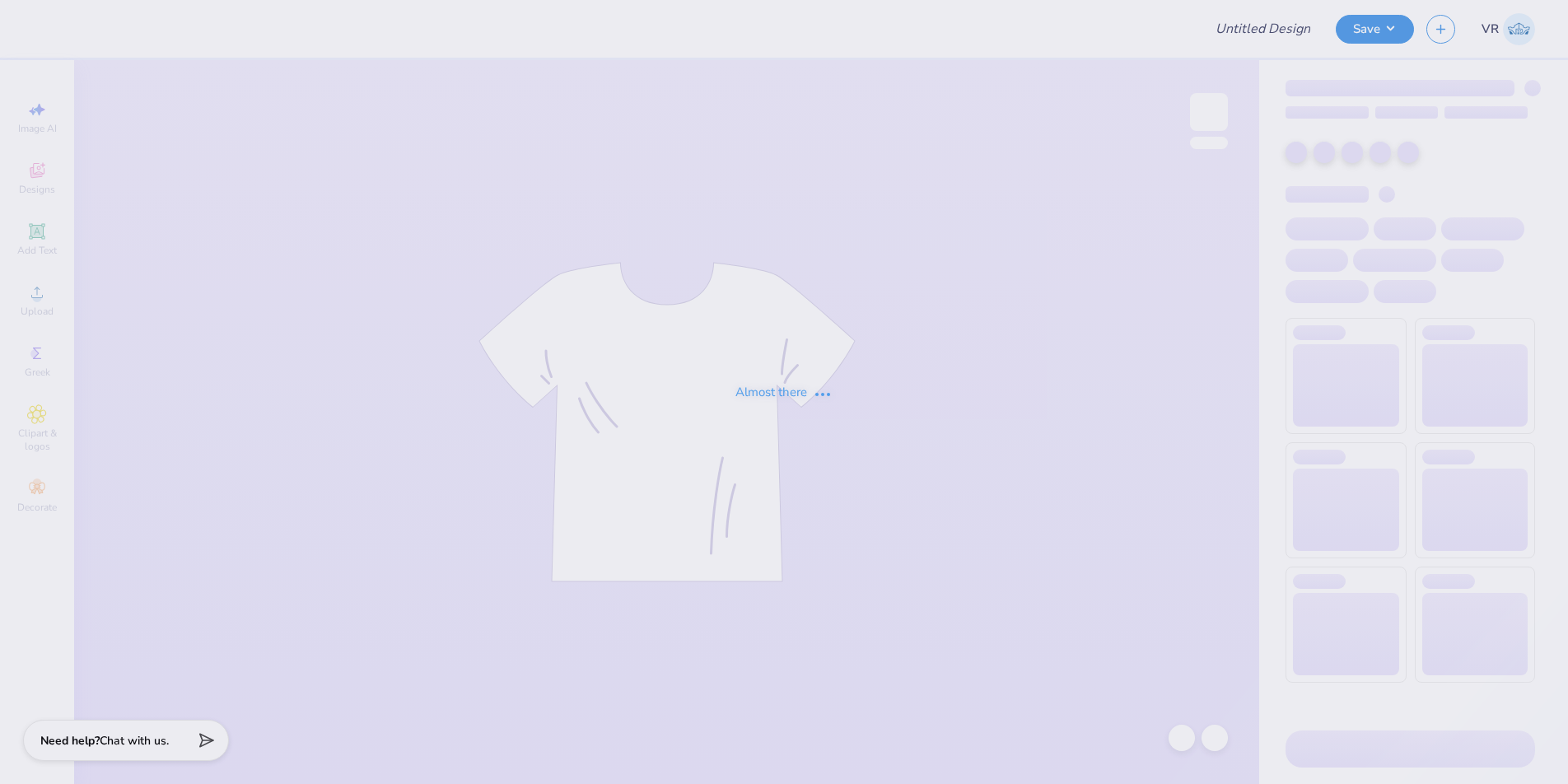
type input "[PERSON_NAME] : Cross Country team"
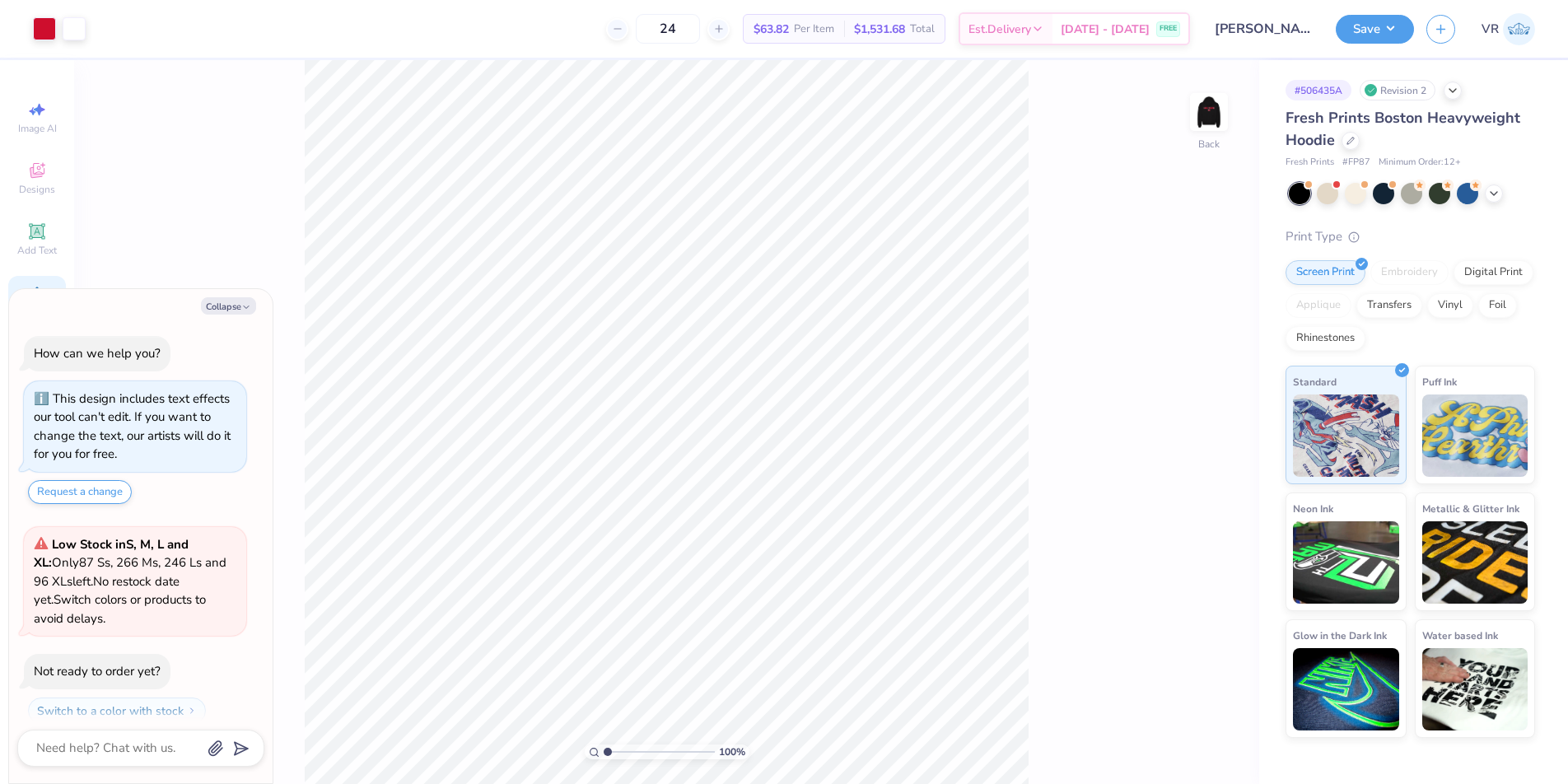
scroll to position [47, 0]
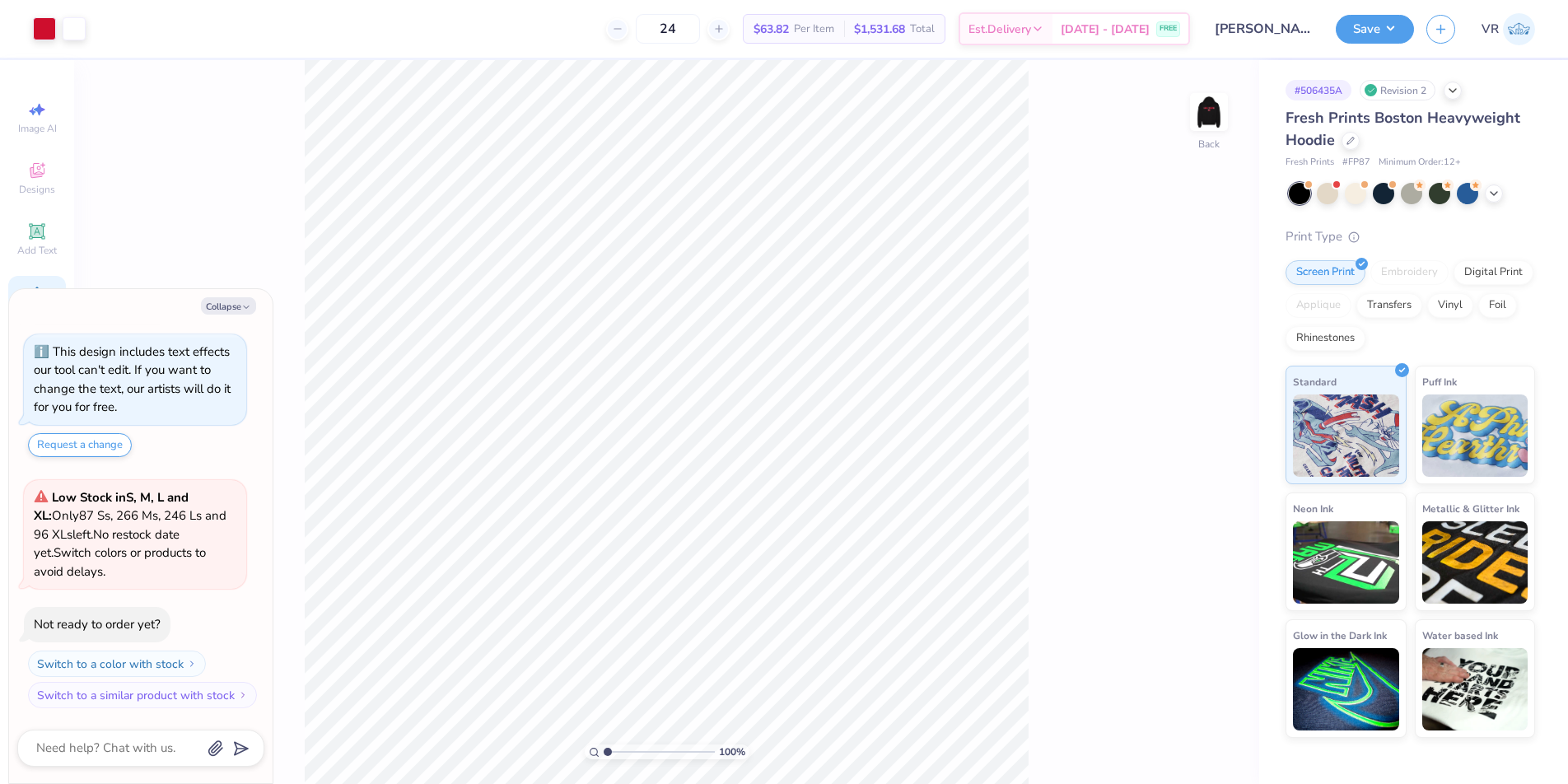
click at [46, 305] on div "Collapse" at bounding box center [141, 306] width 247 height 17
click at [244, 310] on icon "button" at bounding box center [246, 307] width 10 height 10
type textarea "x"
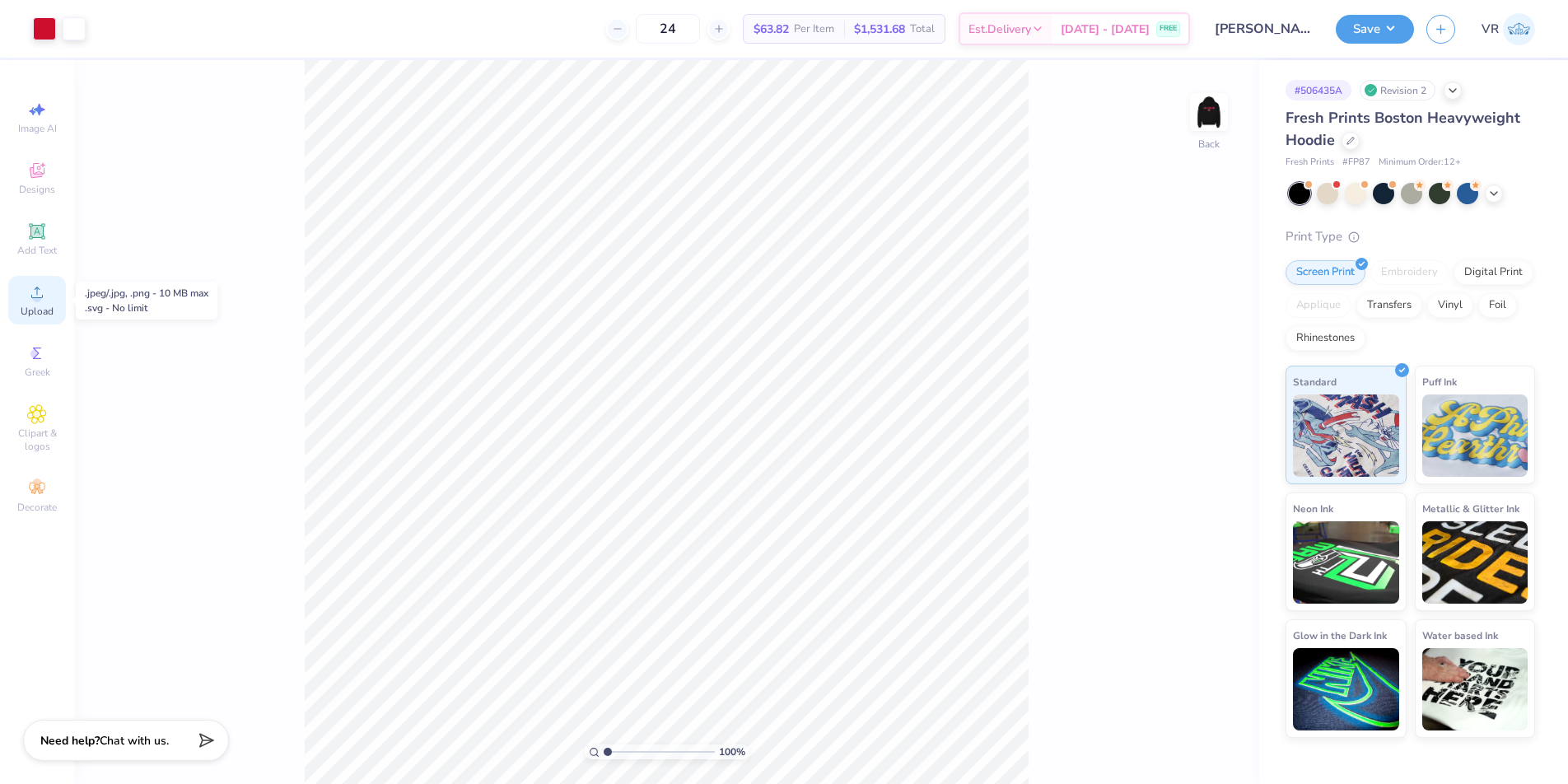
click at [29, 305] on span "Upload" at bounding box center [37, 312] width 33 height 13
click at [1193, 339] on input "13.80" at bounding box center [1199, 346] width 60 height 23
click at [1185, 409] on input "4.62" at bounding box center [1199, 405] width 60 height 23
type input "5.00"
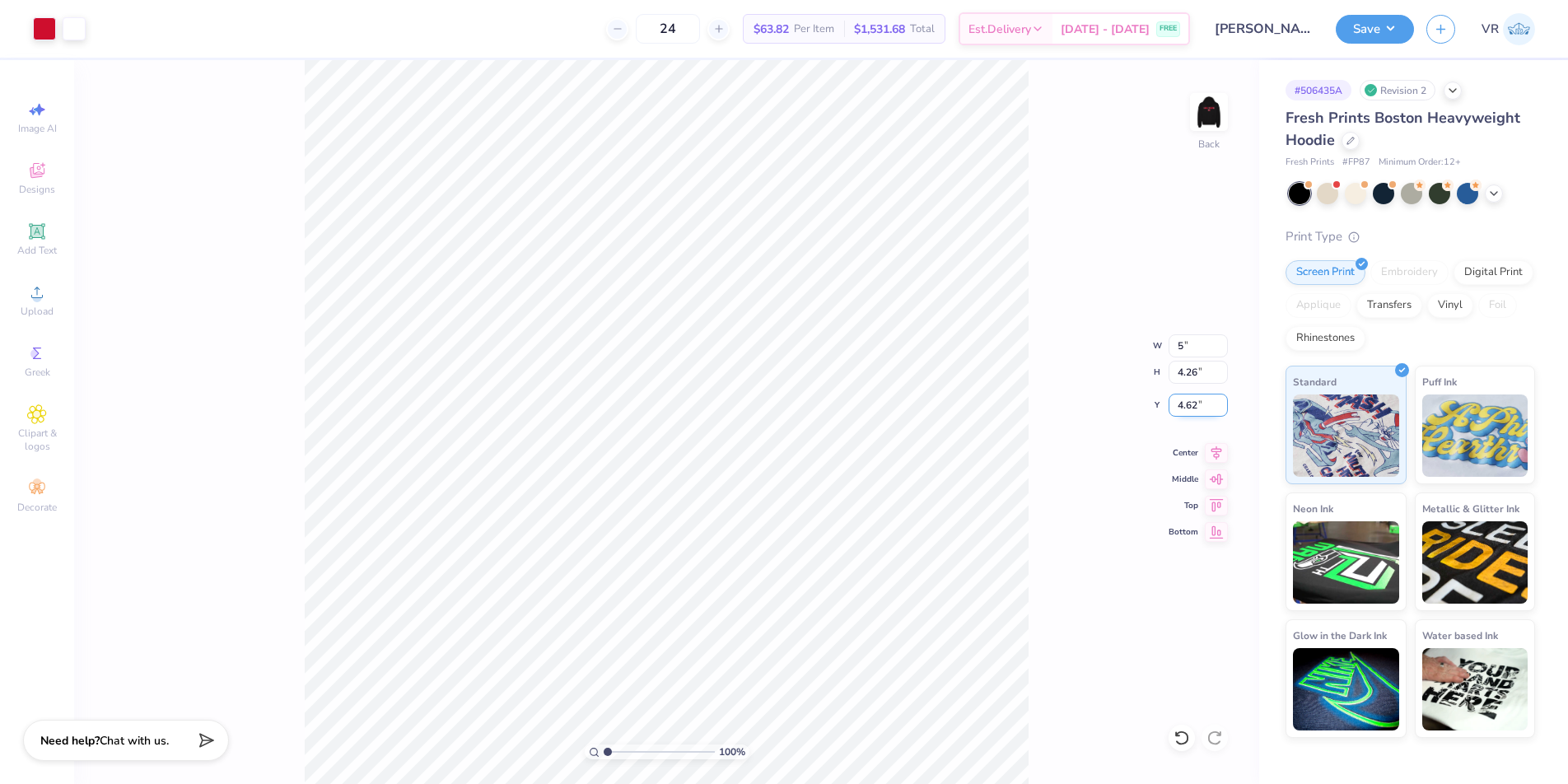
type input "1.54"
click at [1185, 409] on input "5.98" at bounding box center [1199, 405] width 60 height 23
type input "3.00"
type input "1.81"
click at [1216, 97] on img at bounding box center [1209, 111] width 66 height 65
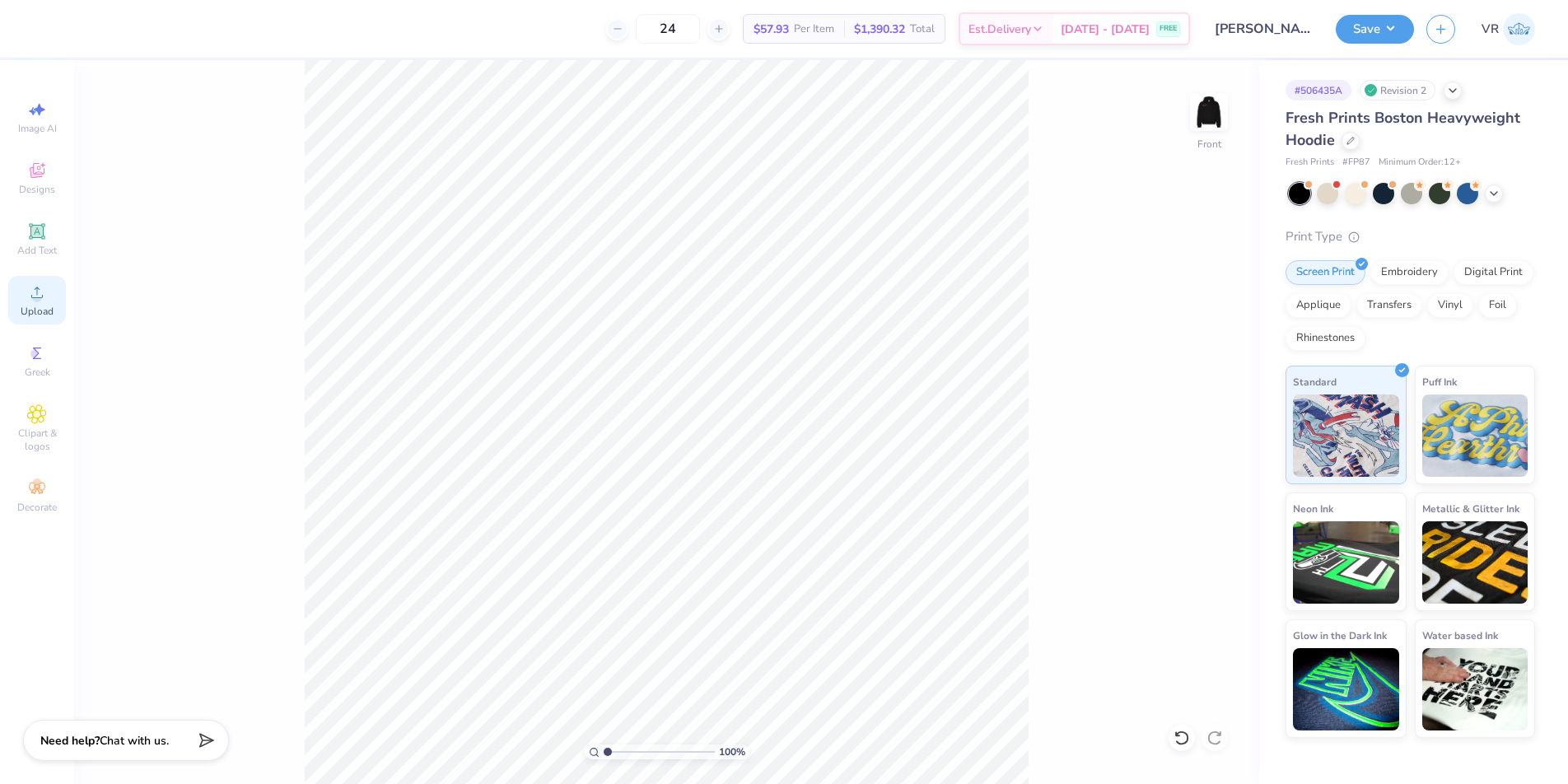
click at [41, 292] on icon at bounding box center [37, 293] width 20 height 20
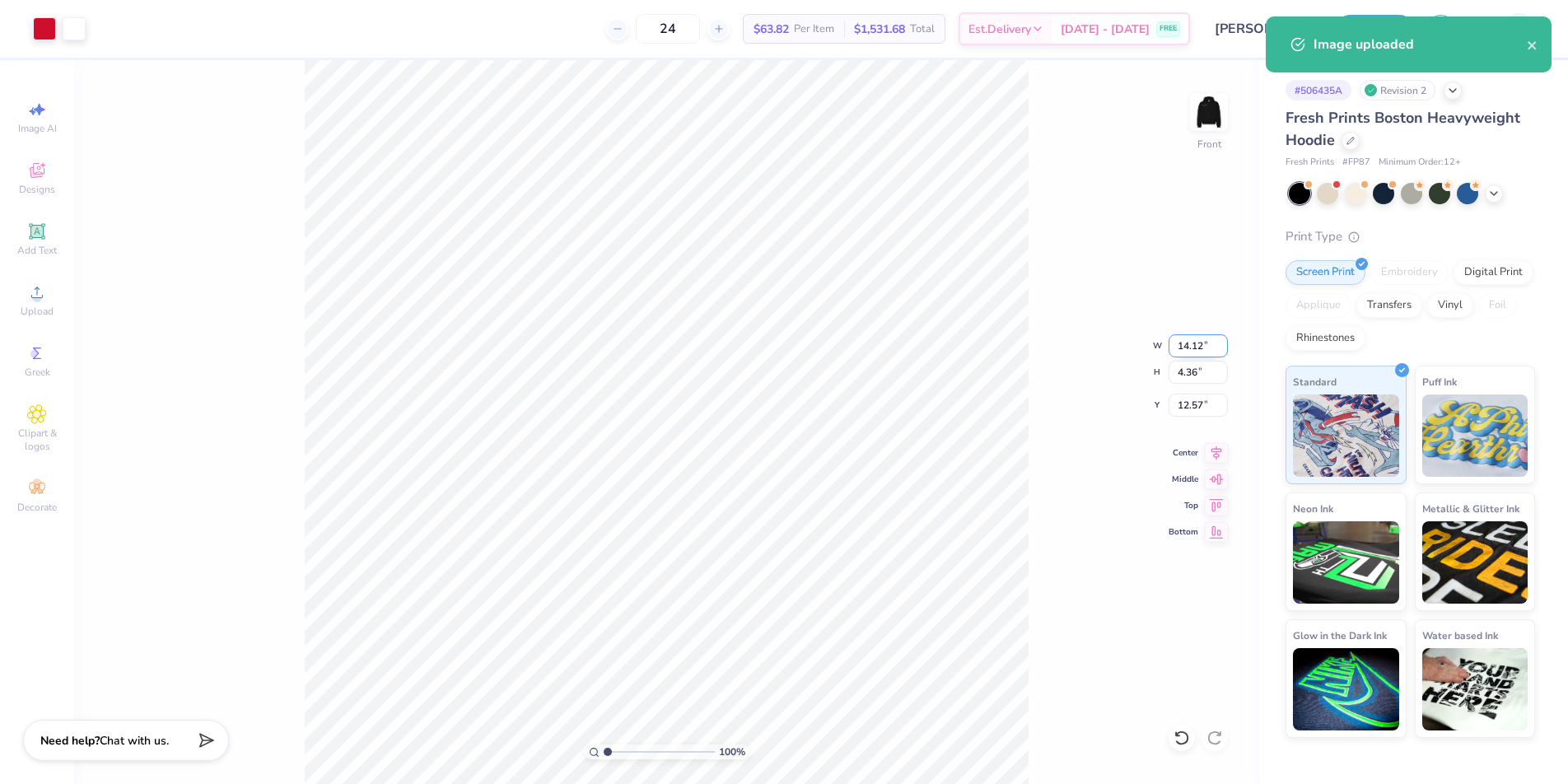
click at [1183, 345] on input "14.12" at bounding box center [1199, 346] width 60 height 23
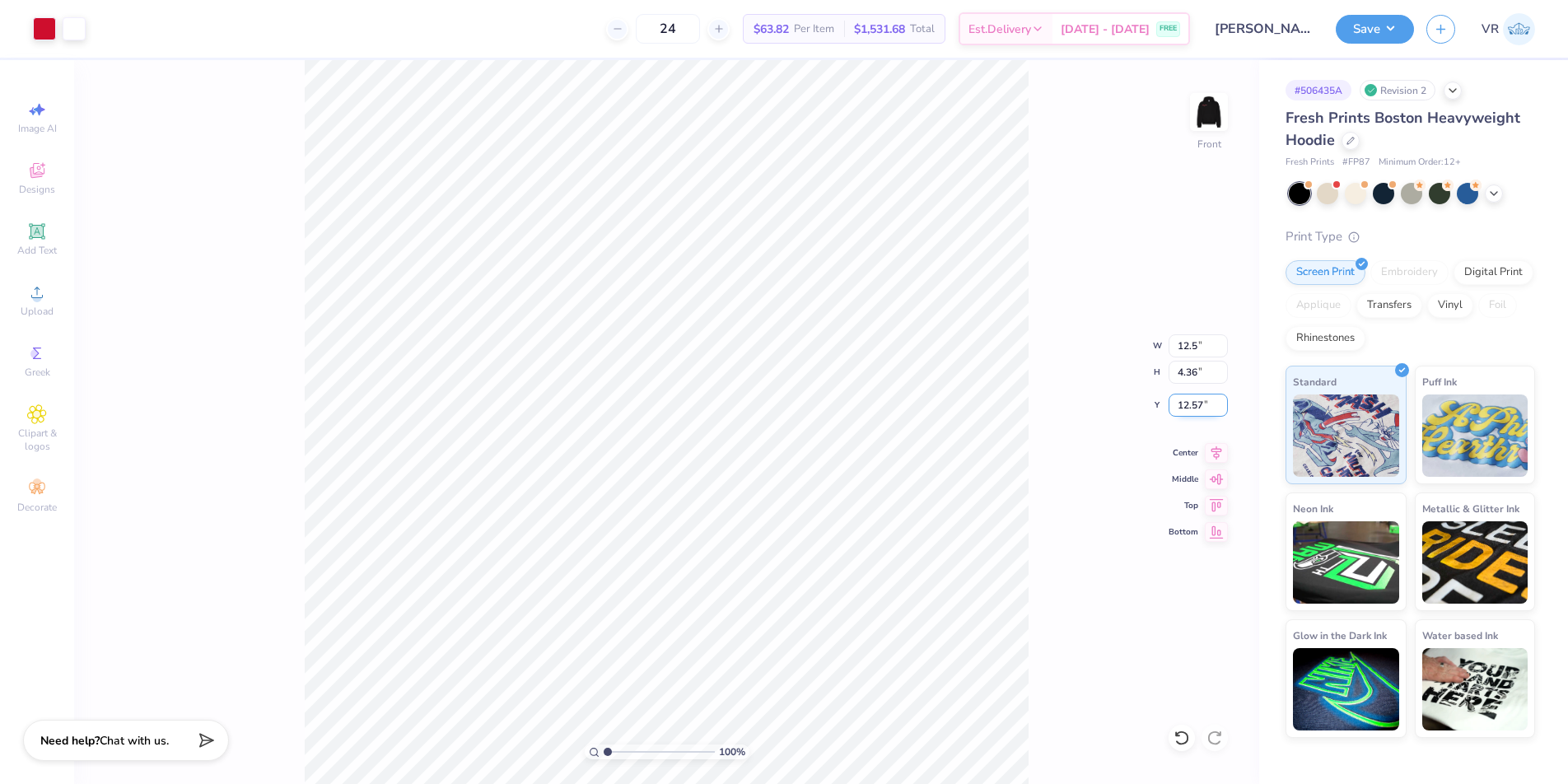
click at [1191, 407] on input "12.57" at bounding box center [1199, 405] width 60 height 23
type input "12.50"
type input "3.85"
click at [1191, 407] on input "12.82" at bounding box center [1199, 405] width 60 height 23
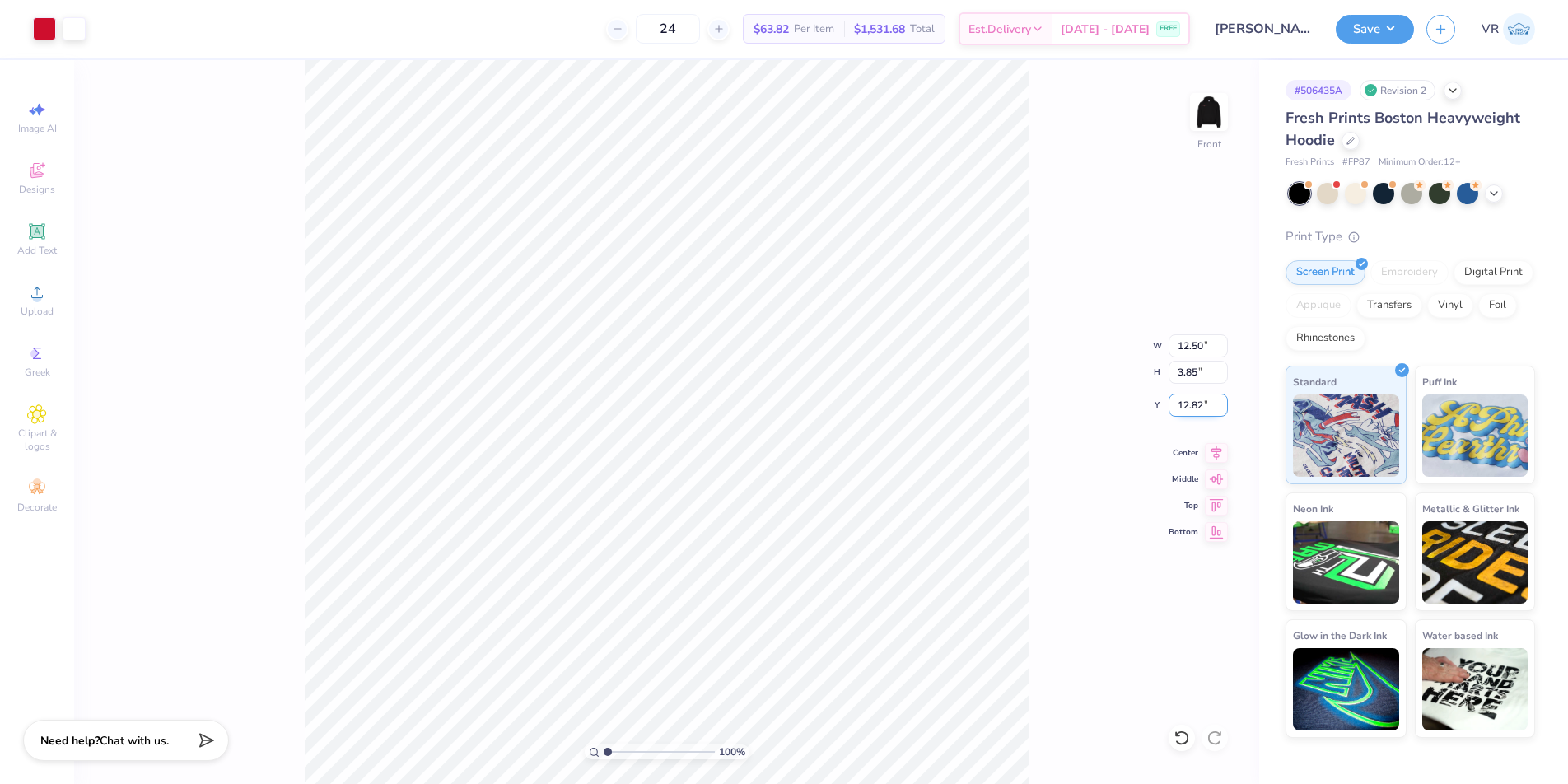
click at [1191, 407] on input "12.82" at bounding box center [1199, 405] width 60 height 23
type input "6.00"
click at [1368, 24] on button "Save" at bounding box center [1375, 27] width 78 height 29
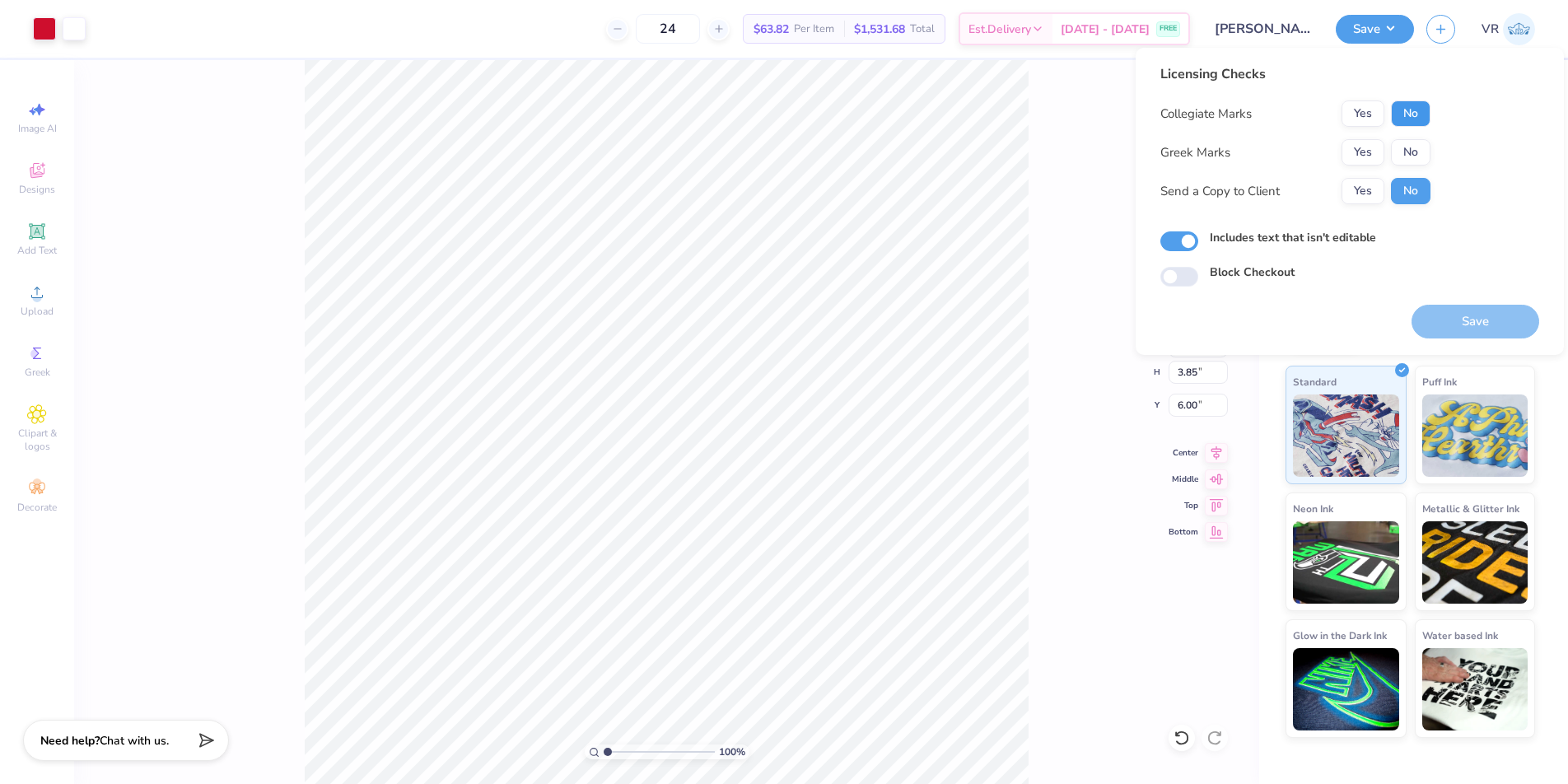
click at [1415, 106] on button "No" at bounding box center [1411, 114] width 40 height 27
click at [1416, 163] on button "No" at bounding box center [1411, 152] width 40 height 27
click at [1464, 324] on button "Save" at bounding box center [1476, 322] width 128 height 34
